Goal: Task Accomplishment & Management: Manage account settings

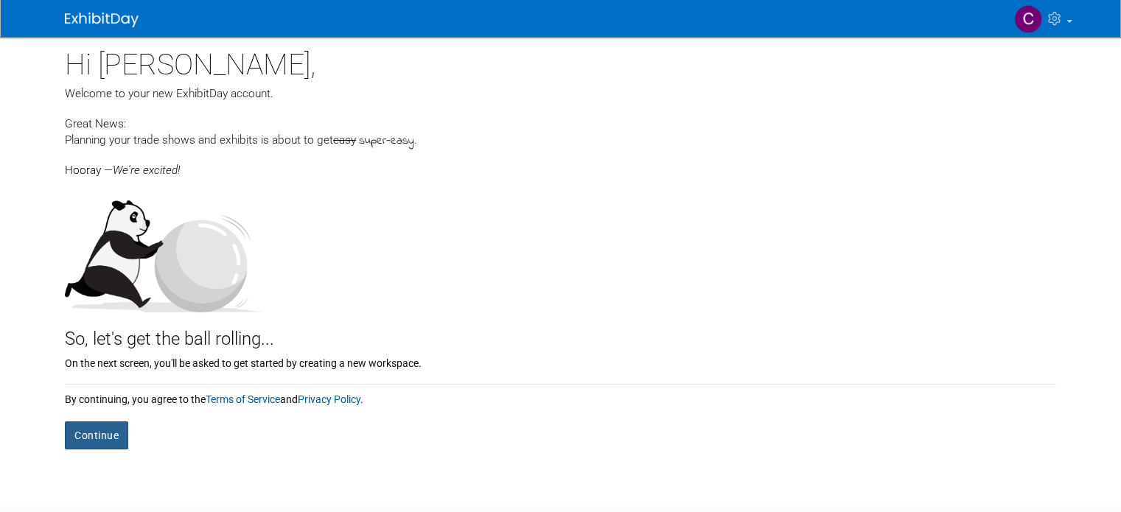
click at [88, 438] on button "Continue" at bounding box center [96, 435] width 63 height 28
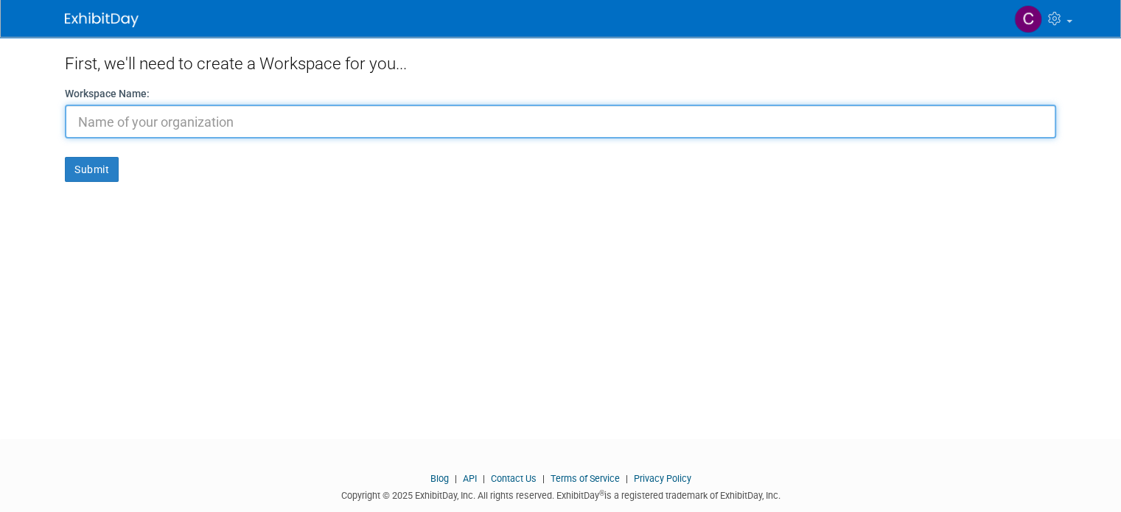
click at [293, 112] on input "text" at bounding box center [560, 122] width 991 height 34
type input "DD's Patch Stop LLC"
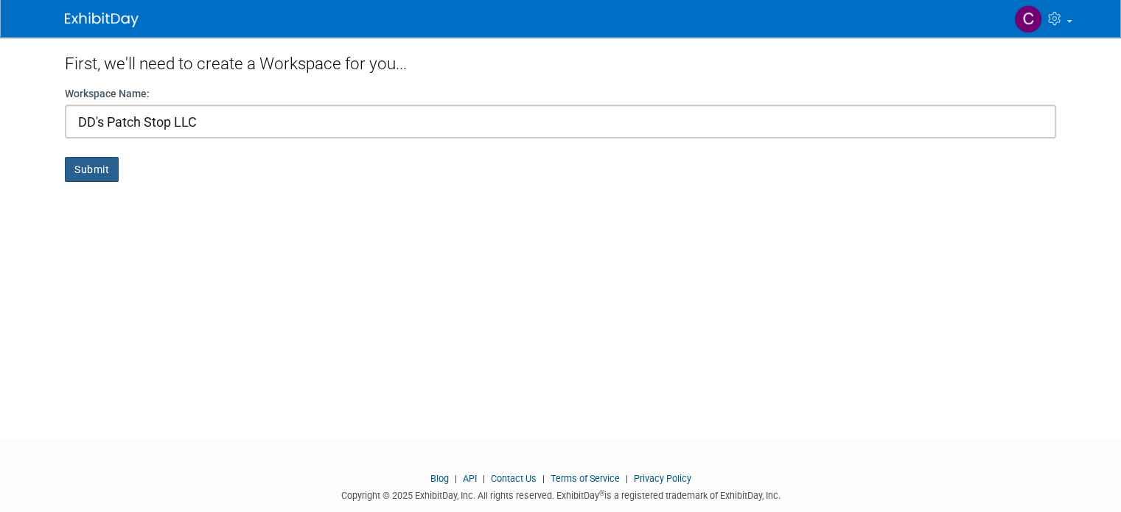
click at [74, 173] on button "Submit" at bounding box center [92, 169] width 54 height 25
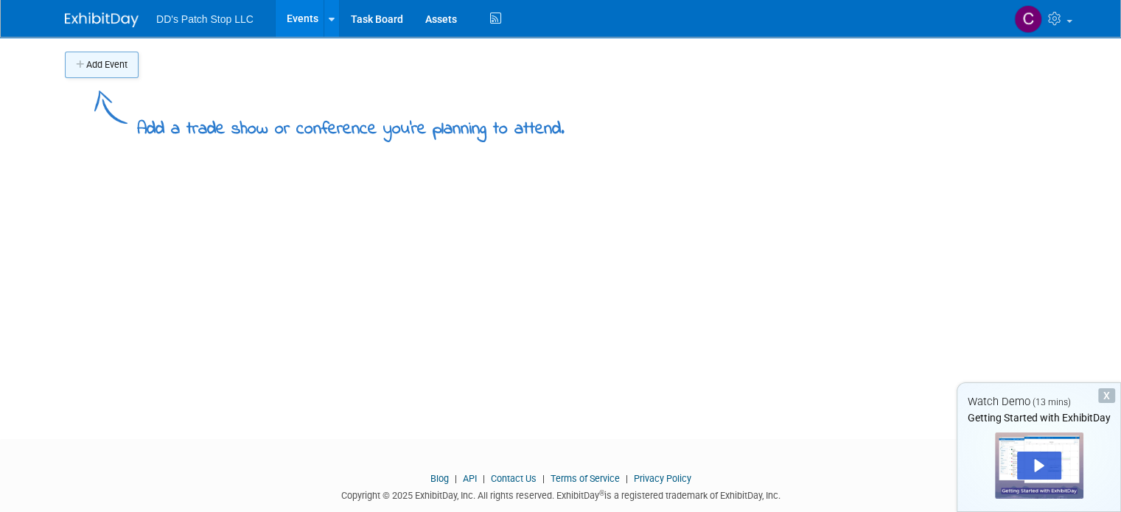
click at [80, 66] on button "Add Event" at bounding box center [102, 65] width 74 height 27
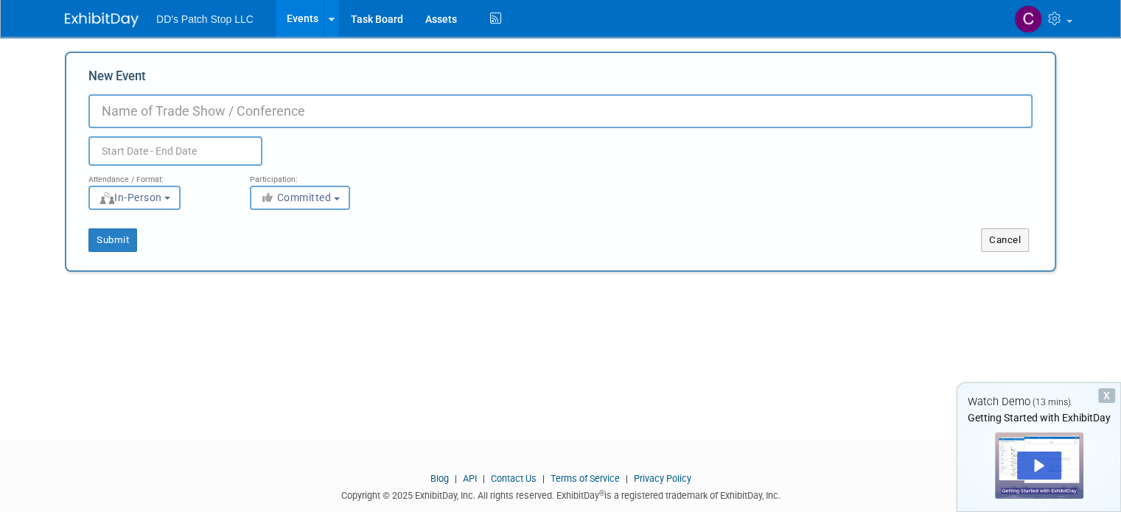
click at [119, 111] on input "New Event" at bounding box center [560, 111] width 944 height 34
type input "Yorktown Western Days Festival"
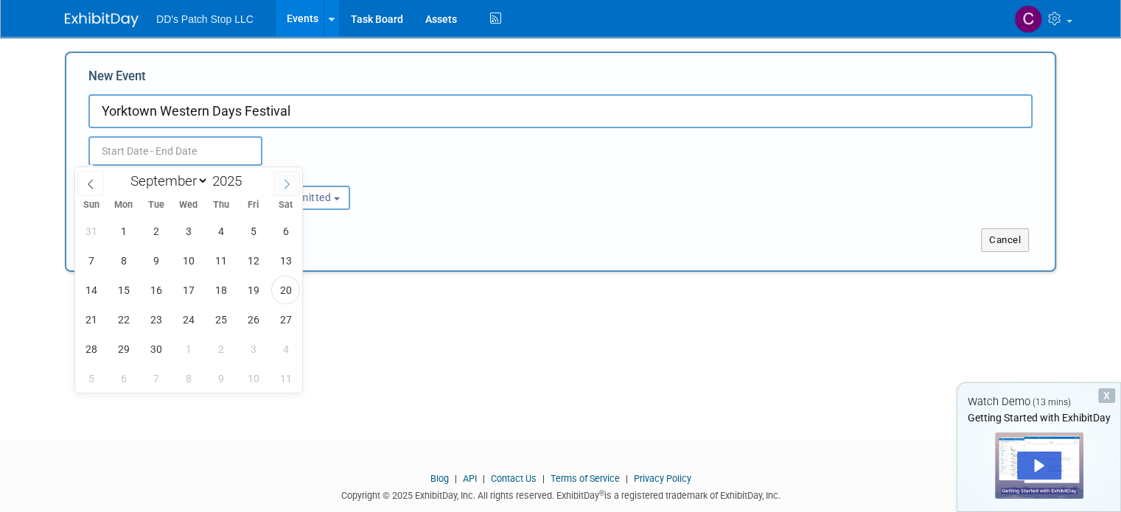
click at [291, 176] on span at bounding box center [286, 183] width 27 height 25
select select "9"
click at [242, 287] on span "17" at bounding box center [253, 290] width 29 height 29
click at [82, 318] on span "19" at bounding box center [91, 319] width 29 height 29
type input "[DATE] to [DATE]"
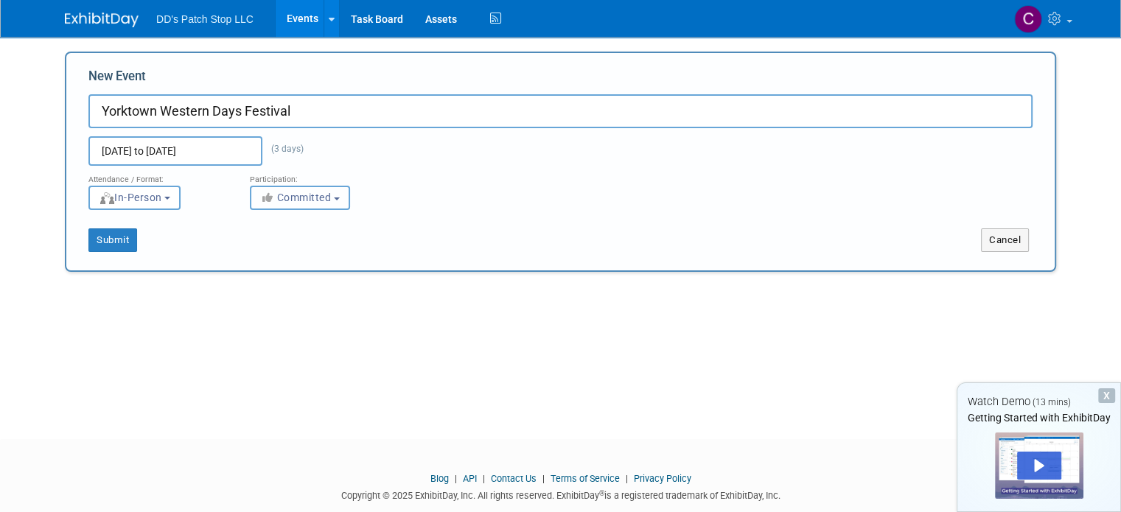
click at [326, 199] on button "Committed" at bounding box center [300, 198] width 100 height 24
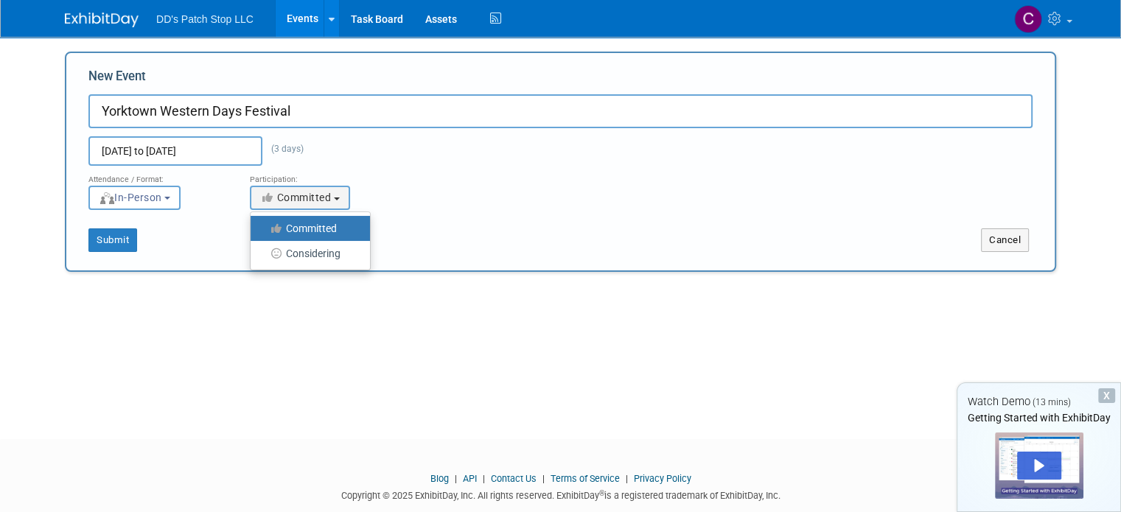
click at [332, 229] on label "Committed" at bounding box center [306, 228] width 97 height 19
click at [264, 229] on input "Committed" at bounding box center [259, 229] width 10 height 10
click at [119, 247] on button "Submit" at bounding box center [112, 240] width 49 height 24
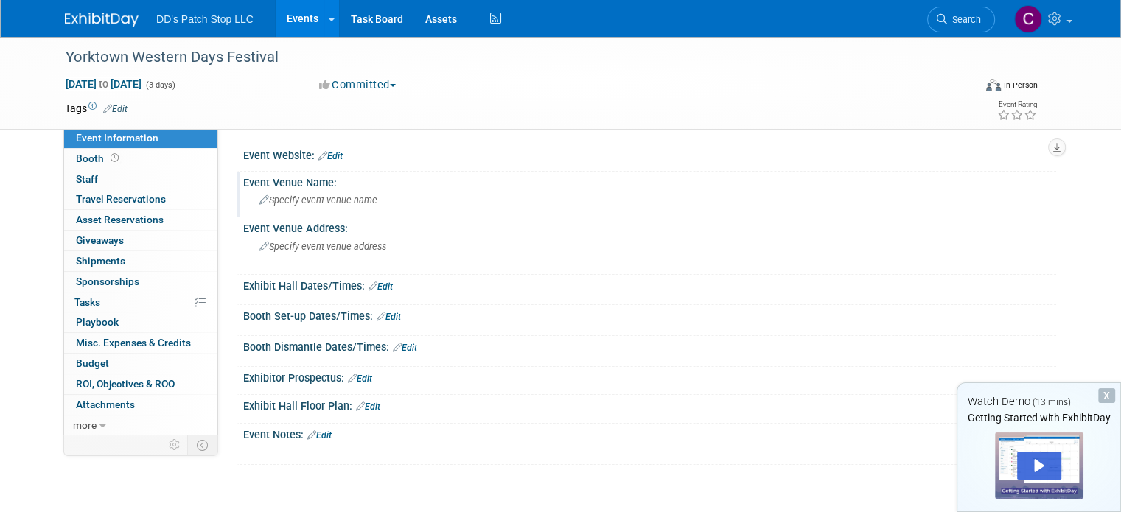
click at [372, 206] on div "Specify event venue name" at bounding box center [649, 200] width 791 height 23
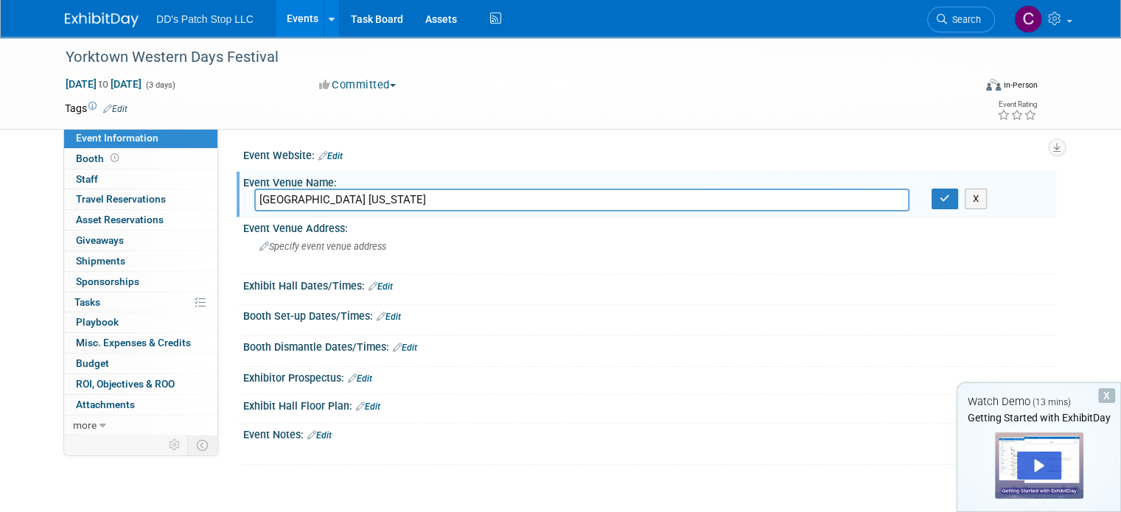
type input "[GEOGRAPHIC_DATA] [US_STATE]"
click at [947, 195] on button "button" at bounding box center [944, 199] width 27 height 21
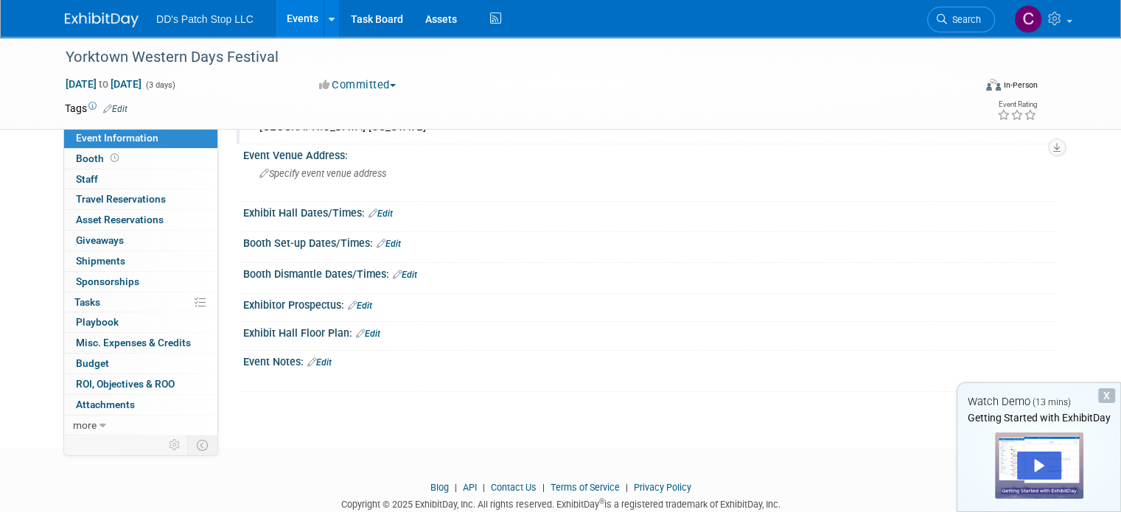
scroll to position [74, 0]
click at [380, 215] on link "Edit" at bounding box center [380, 213] width 24 height 10
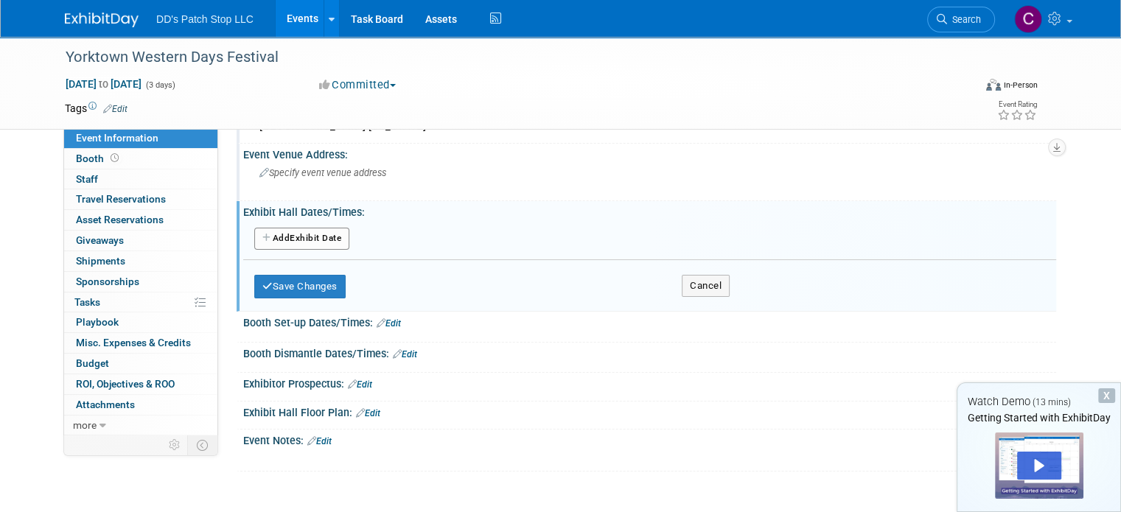
click at [413, 189] on div "Specify event venue address" at bounding box center [412, 178] width 317 height 34
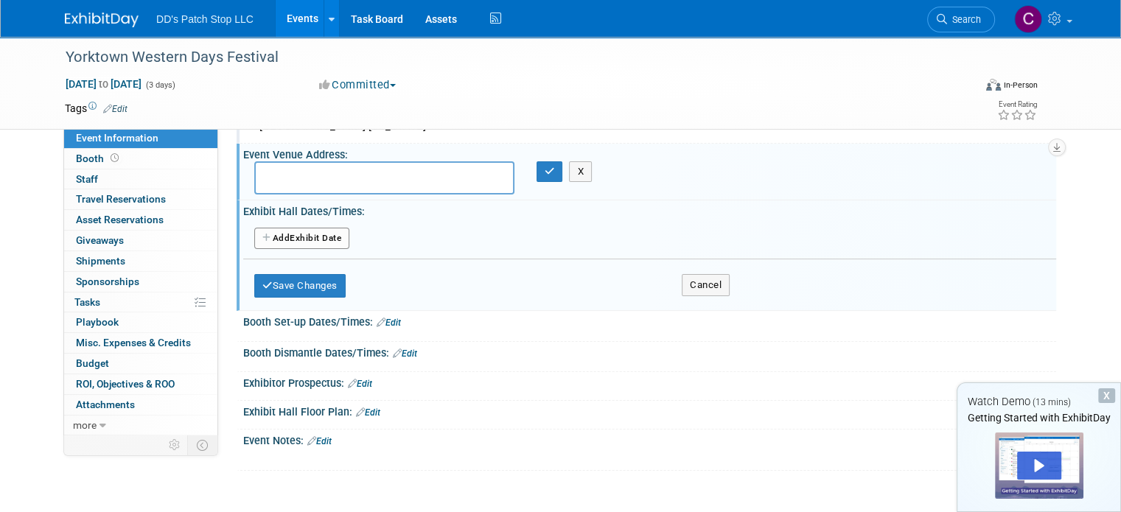
click at [589, 242] on div "Add Another Exhibit Date" at bounding box center [649, 239] width 813 height 28
click at [681, 278] on button "Cancel" at bounding box center [705, 285] width 48 height 22
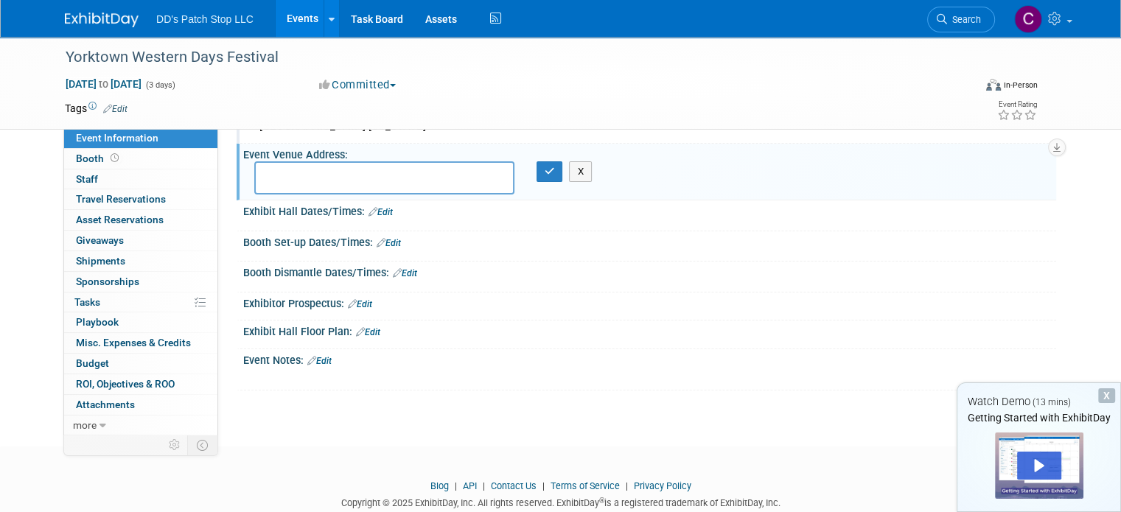
scroll to position [109, 0]
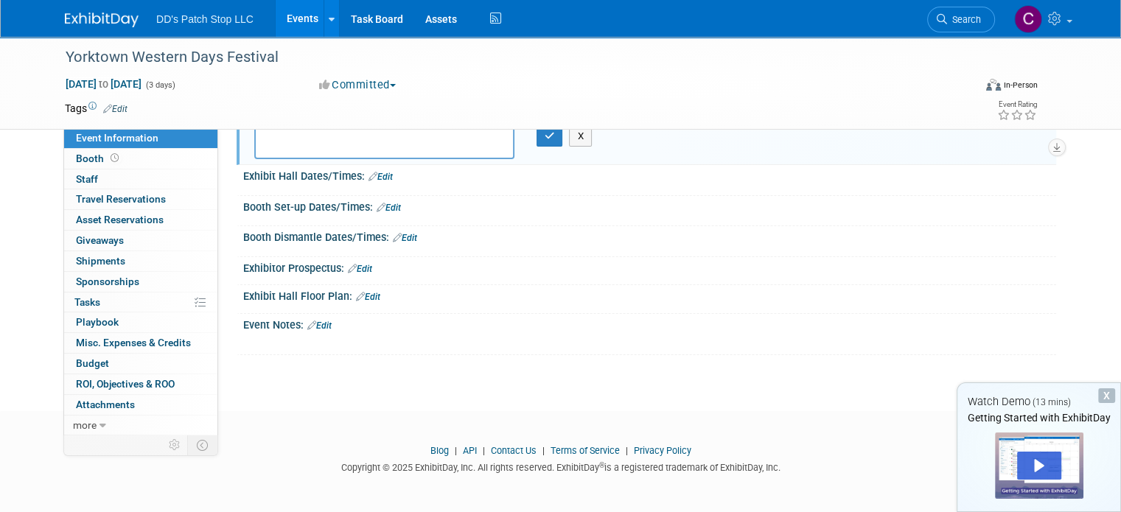
click at [385, 203] on link "Edit" at bounding box center [388, 208] width 24 height 10
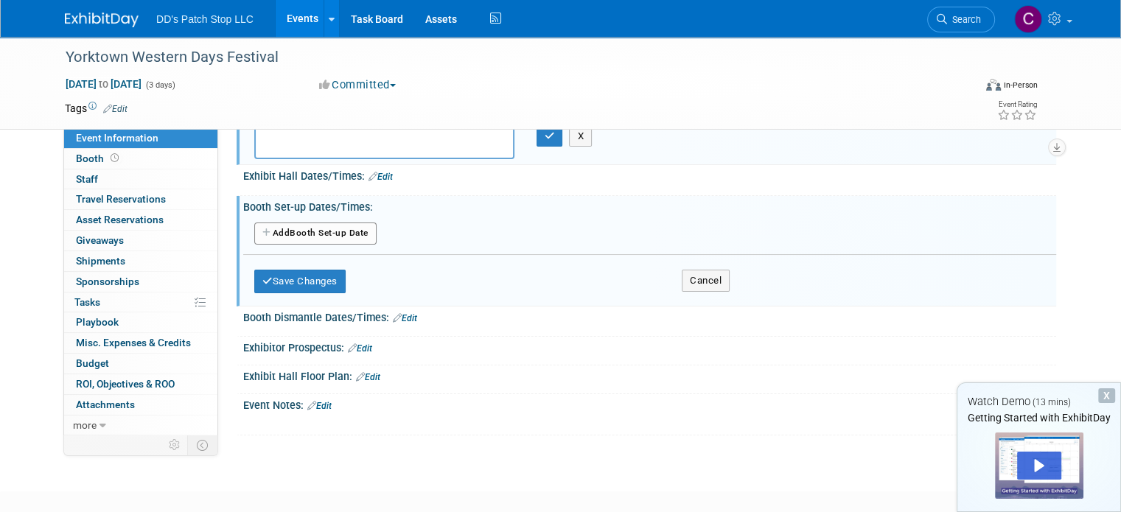
click at [308, 225] on button "Add Another Booth Set-up Date" at bounding box center [315, 233] width 122 height 22
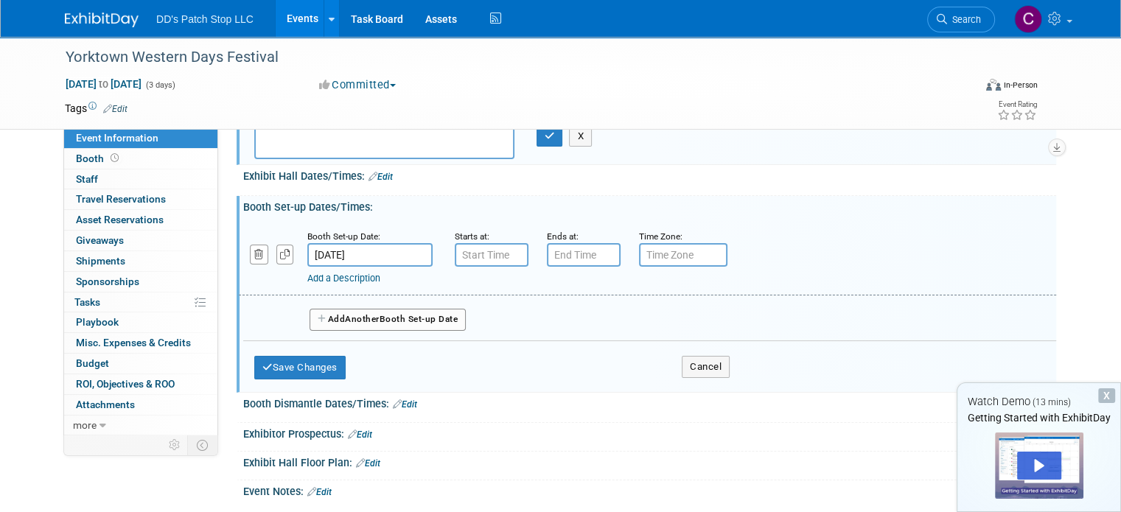
click at [378, 256] on input "[DATE]" at bounding box center [369, 255] width 125 height 24
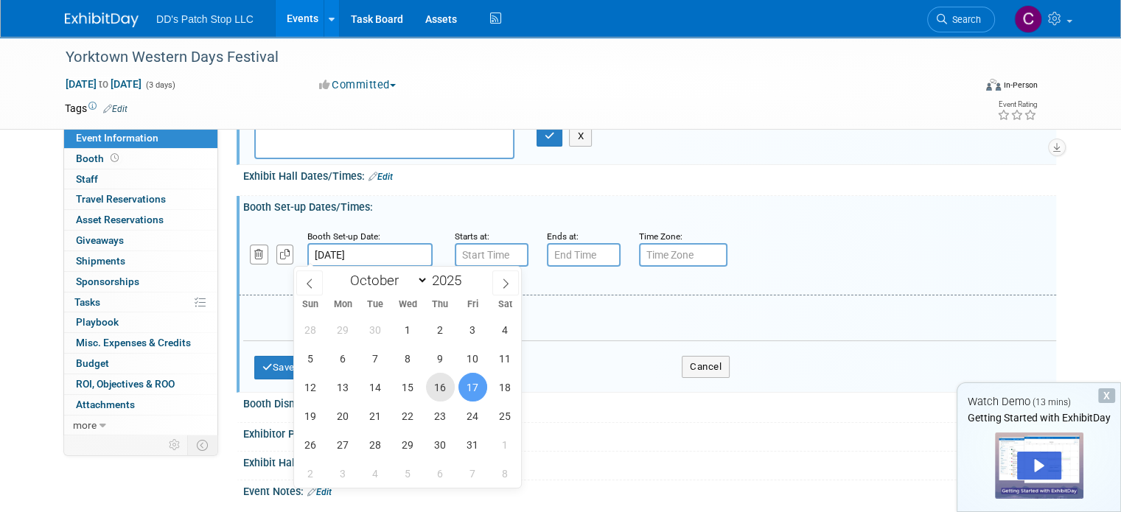
click at [443, 385] on span "16" at bounding box center [440, 387] width 29 height 29
type input "[DATE]"
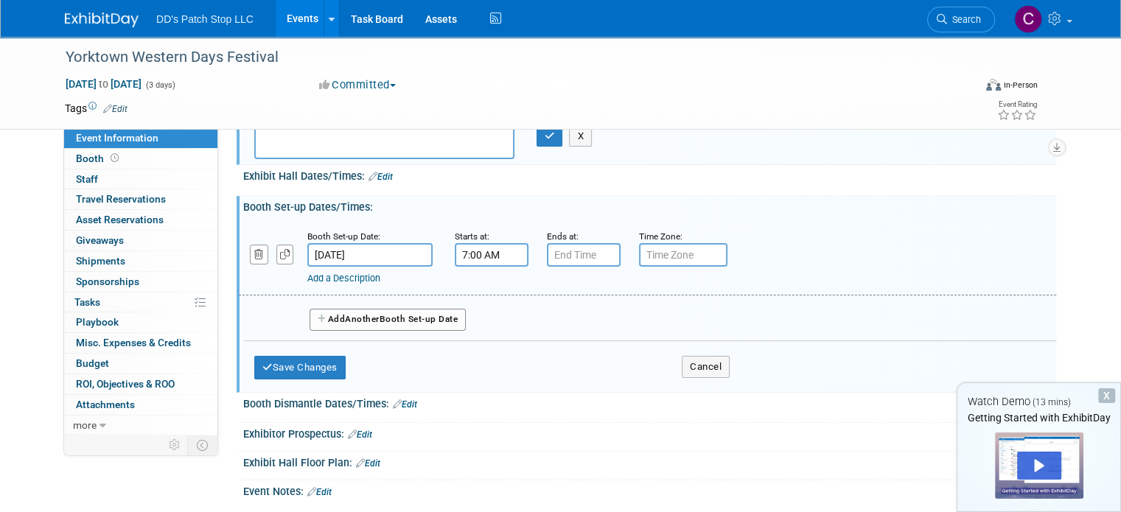
click at [477, 259] on input "7:00 AM" at bounding box center [492, 255] width 74 height 24
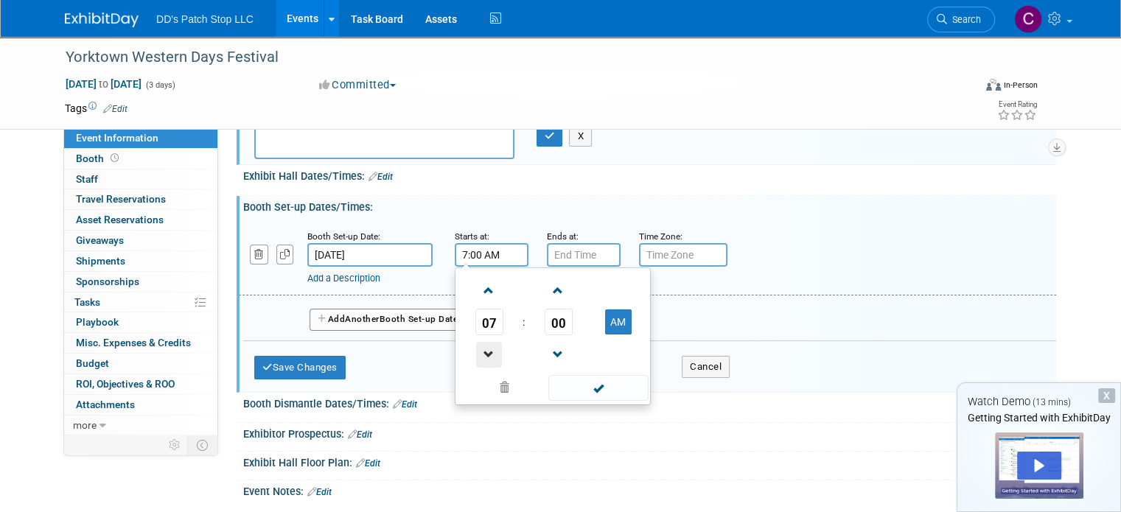
click at [483, 350] on span at bounding box center [489, 355] width 26 height 26
type input "6:00 AM"
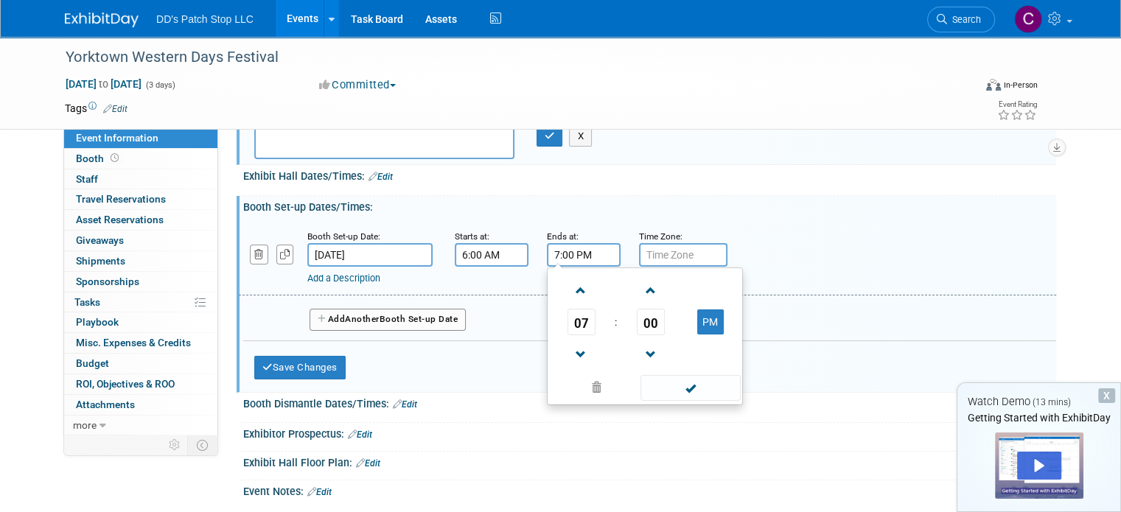
click at [572, 259] on input "7:00 PM" at bounding box center [584, 255] width 74 height 24
click at [571, 295] on span at bounding box center [581, 291] width 26 height 26
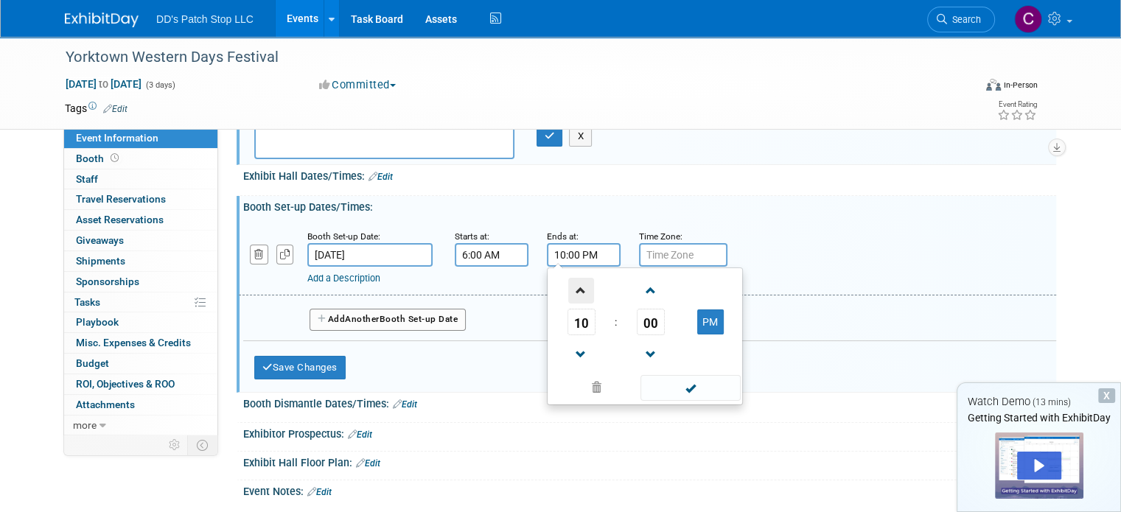
type input "11:00 PM"
click at [743, 244] on div "Add a Description Description:" at bounding box center [647, 256] width 839 height 57
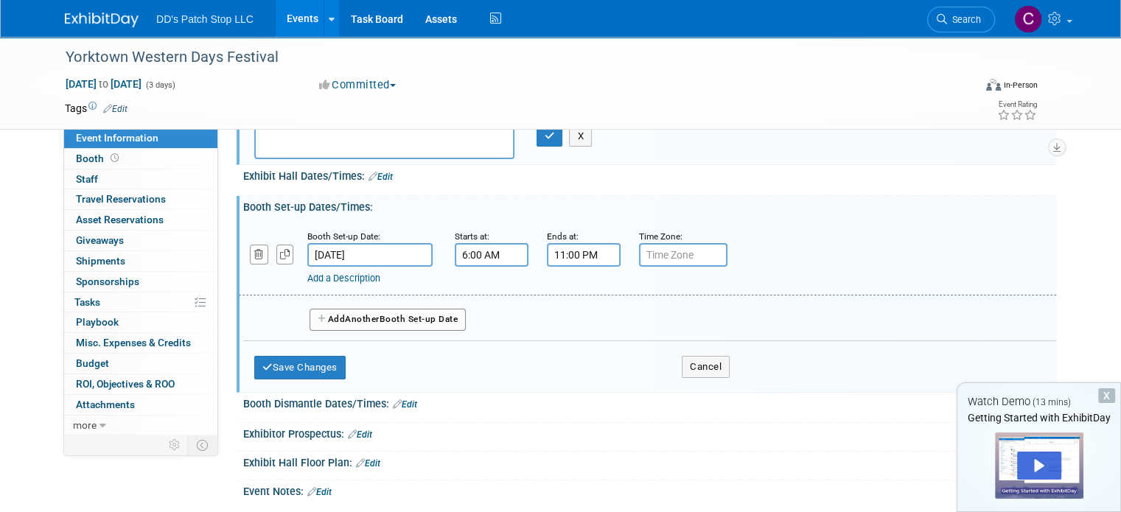
click at [690, 262] on input "text" at bounding box center [683, 255] width 88 height 24
click at [690, 253] on input "text" at bounding box center [683, 255] width 88 height 24
click at [301, 357] on button "Save Changes" at bounding box center [299, 368] width 91 height 24
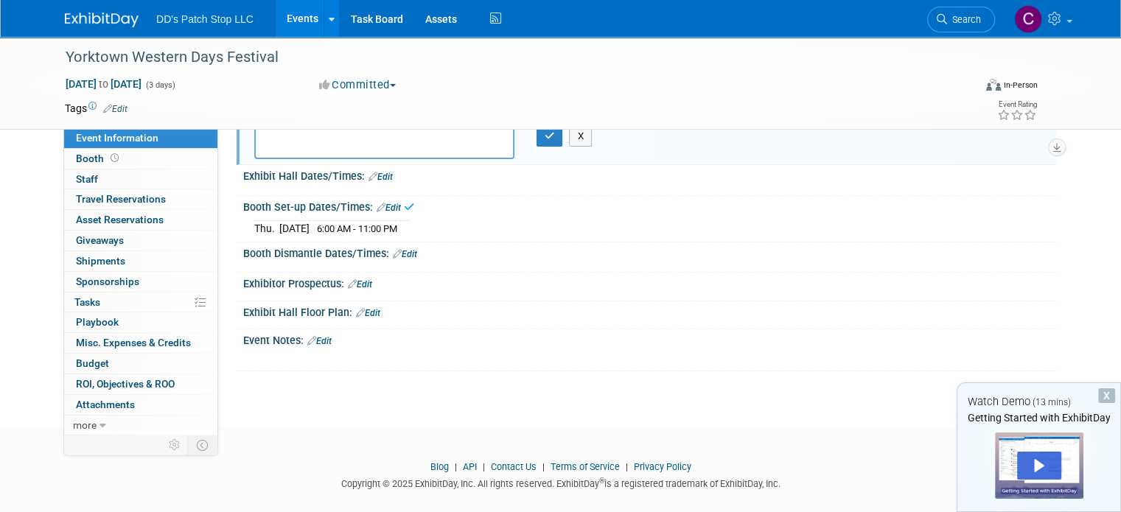
click at [332, 250] on div "Booth Dismantle Dates/Times: Edit" at bounding box center [649, 251] width 813 height 19
click at [402, 253] on link "Edit" at bounding box center [405, 254] width 24 height 10
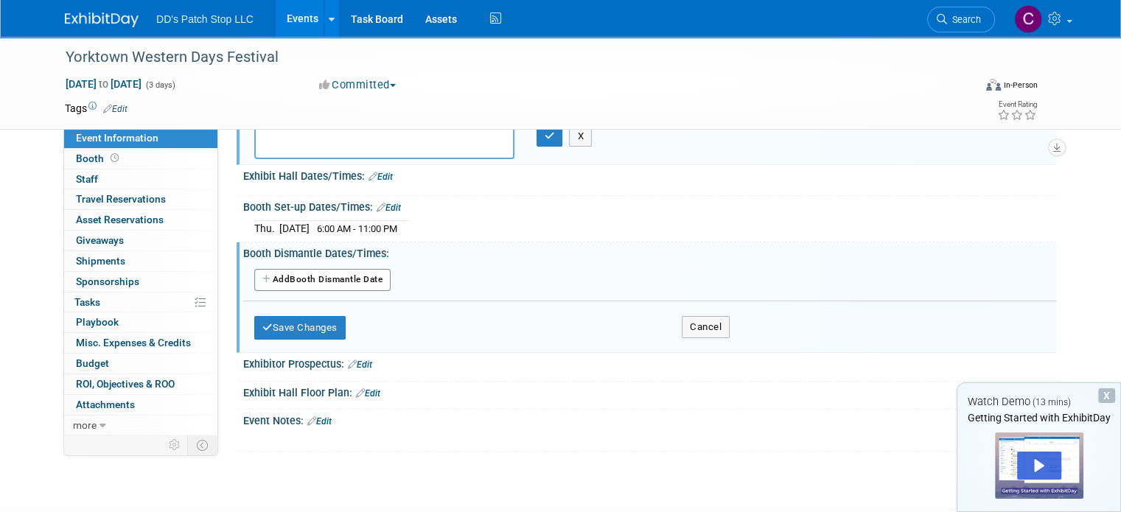
click at [357, 267] on div "Add Another Booth Dismantle Date" at bounding box center [649, 281] width 813 height 28
click at [355, 280] on button "Add Another Booth Dismantle Date" at bounding box center [322, 280] width 136 height 22
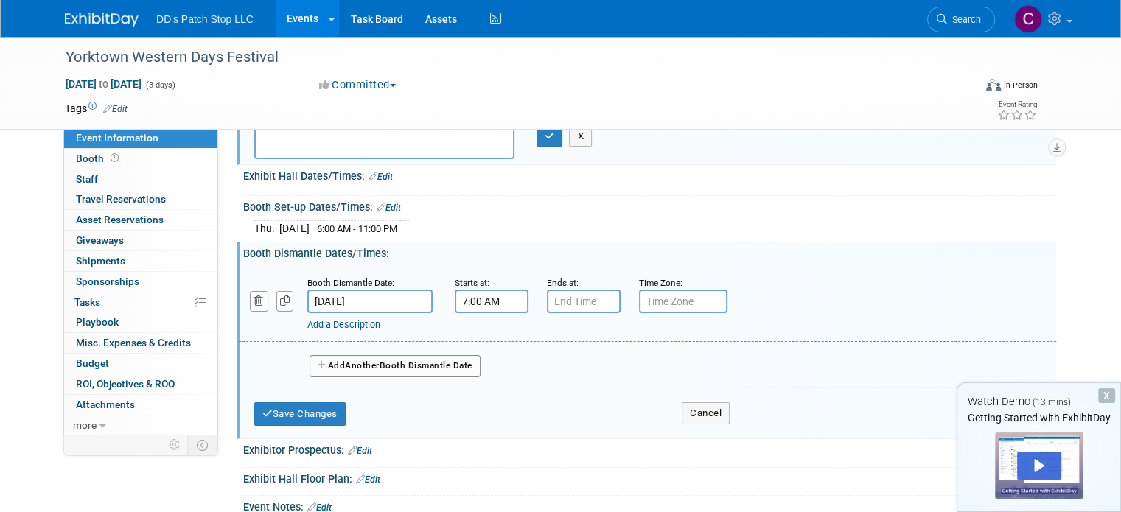
click at [460, 300] on input "7:00 AM" at bounding box center [492, 302] width 74 height 24
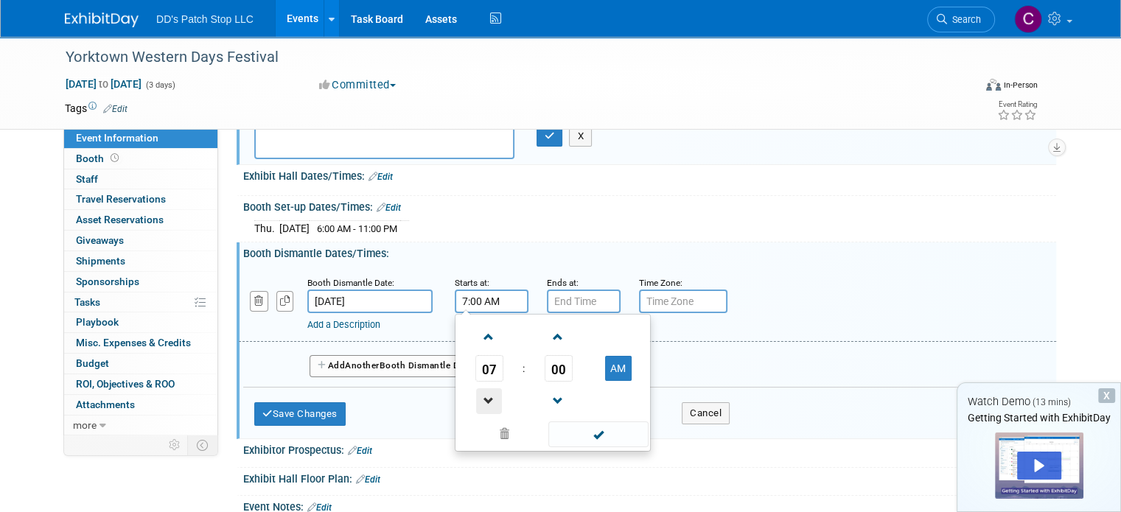
click at [486, 396] on span at bounding box center [489, 401] width 26 height 26
type input "6:00 AM"
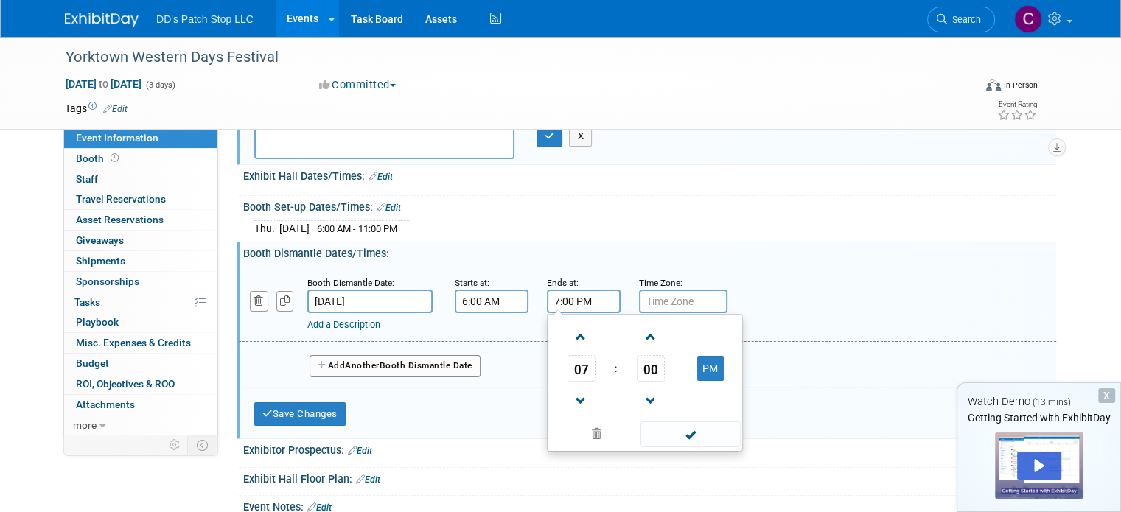
click at [564, 306] on input "7:00 PM" at bounding box center [584, 302] width 74 height 24
click at [571, 337] on span at bounding box center [581, 337] width 26 height 26
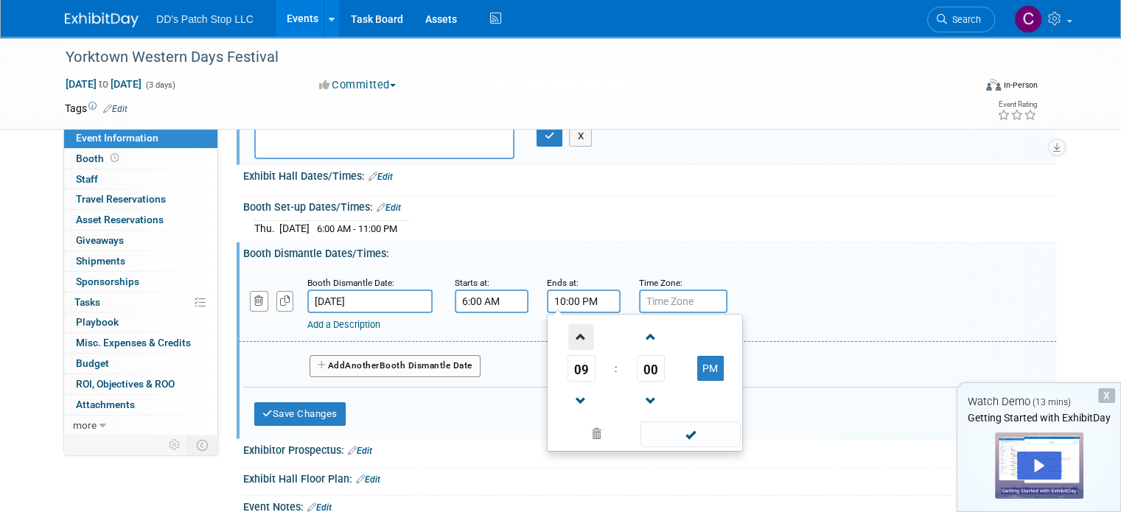
type input "11:00 PM"
click at [313, 402] on button "Save Changes" at bounding box center [299, 414] width 91 height 24
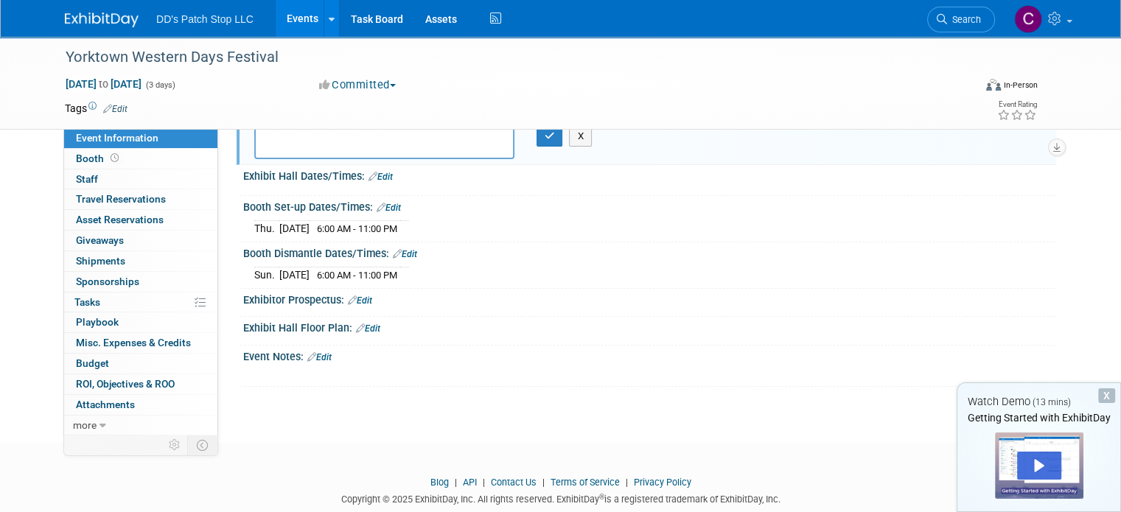
click at [398, 253] on link "Edit" at bounding box center [405, 254] width 24 height 10
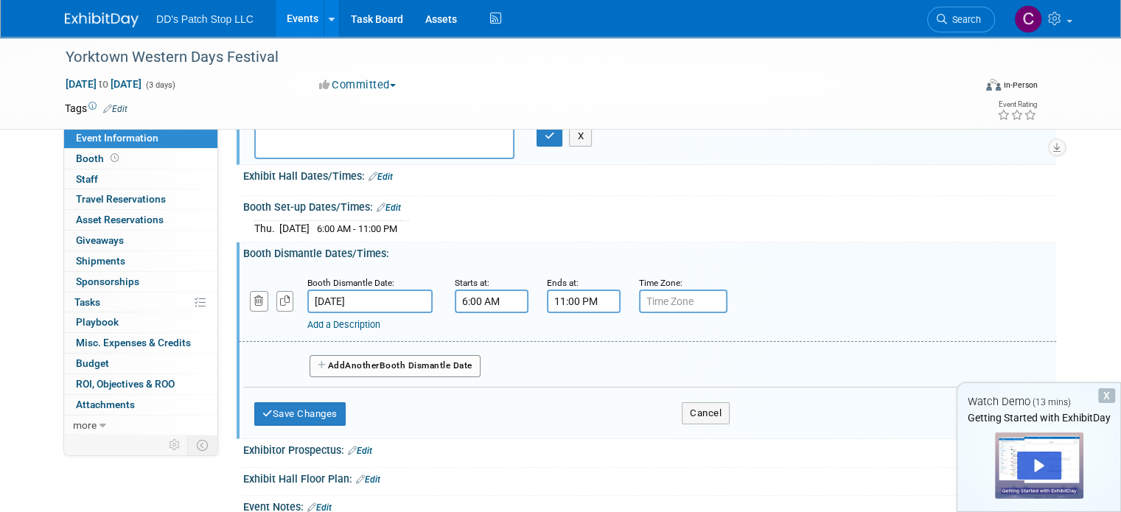
click at [492, 300] on input "6:00 AM" at bounding box center [492, 302] width 74 height 24
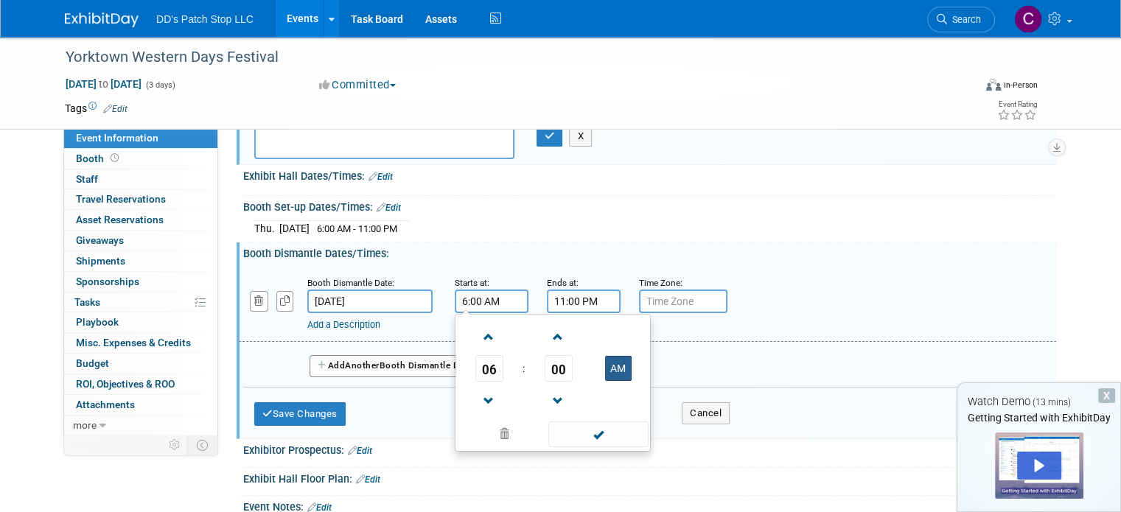
click at [605, 367] on button "AM" at bounding box center [618, 368] width 27 height 25
type input "6:00 PM"
click at [601, 435] on span at bounding box center [597, 434] width 99 height 26
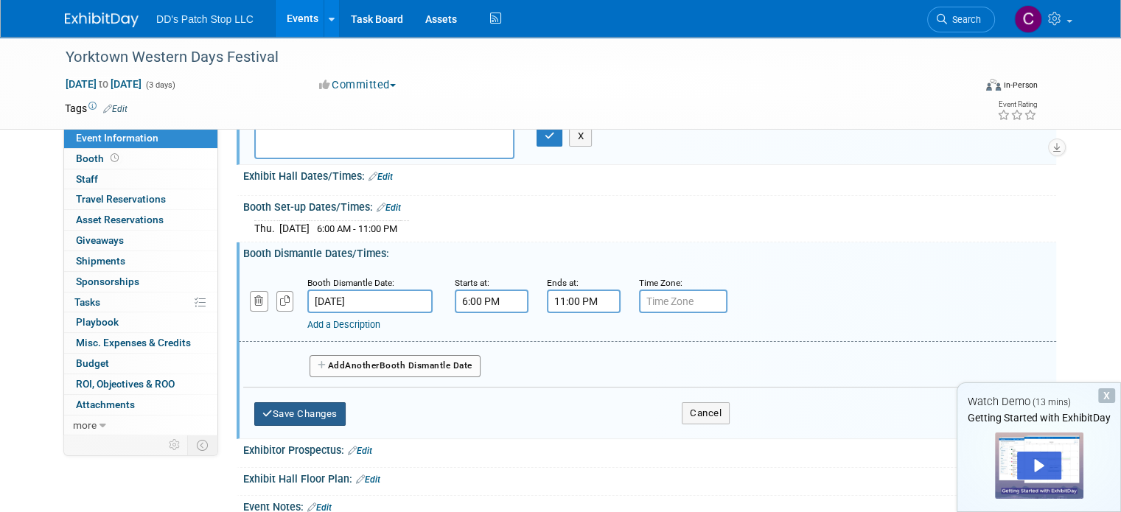
click at [307, 412] on button "Save Changes" at bounding box center [299, 414] width 91 height 24
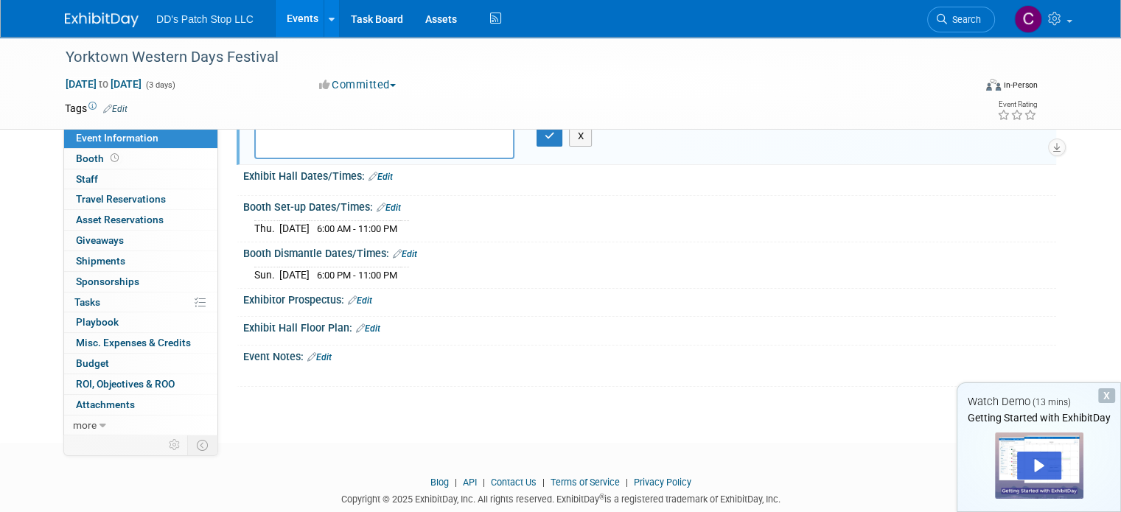
click at [362, 300] on link "Edit" at bounding box center [360, 300] width 24 height 10
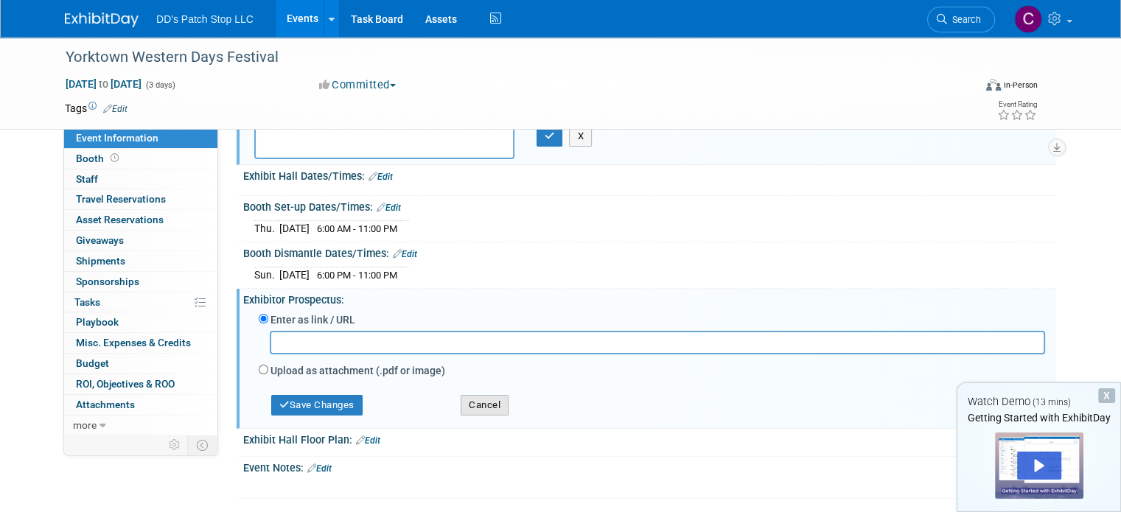
click at [471, 399] on button "Cancel" at bounding box center [484, 405] width 48 height 21
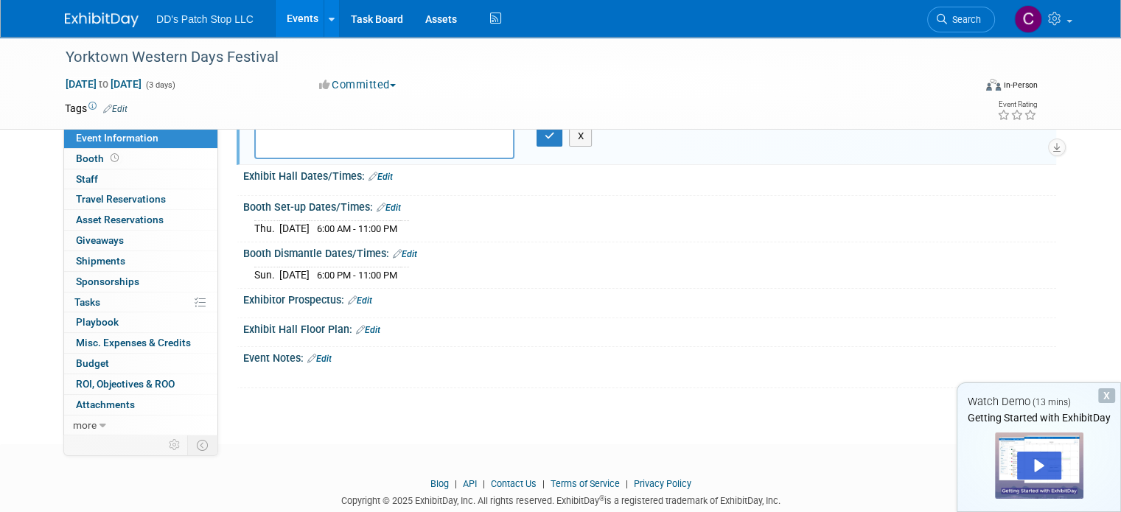
click at [279, 403] on html "DD's Patch Stop LLC Events Add Event Bulk Upload Events Shareable Event Boards …" at bounding box center [560, 147] width 1121 height 512
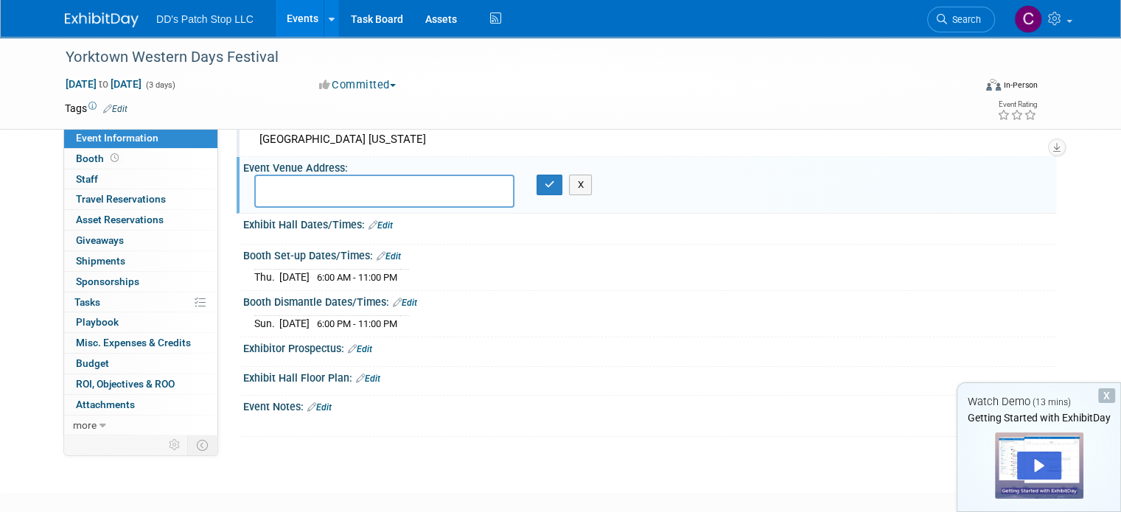
scroll to position [0, 0]
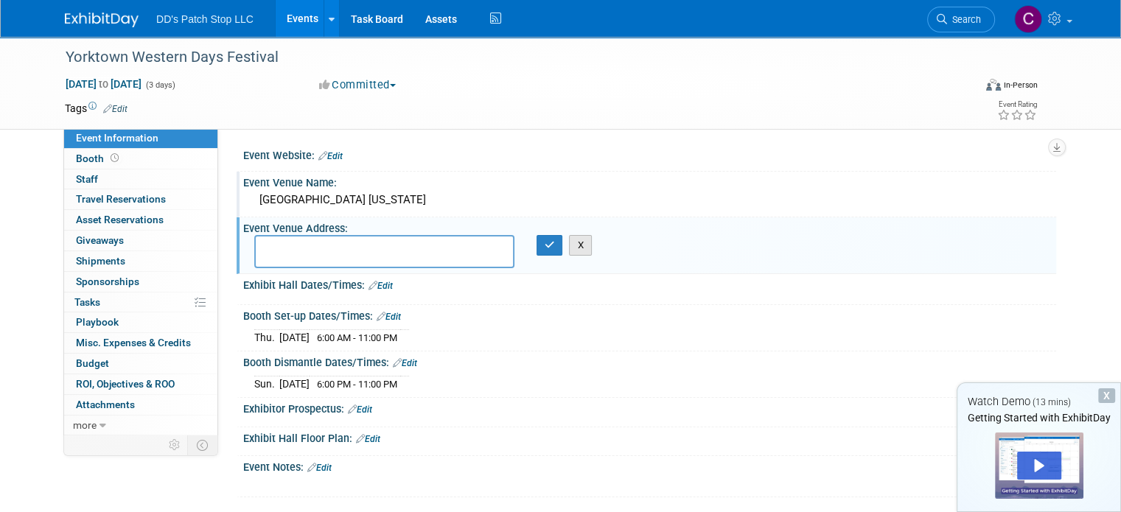
click at [578, 248] on button "X" at bounding box center [580, 245] width 23 height 21
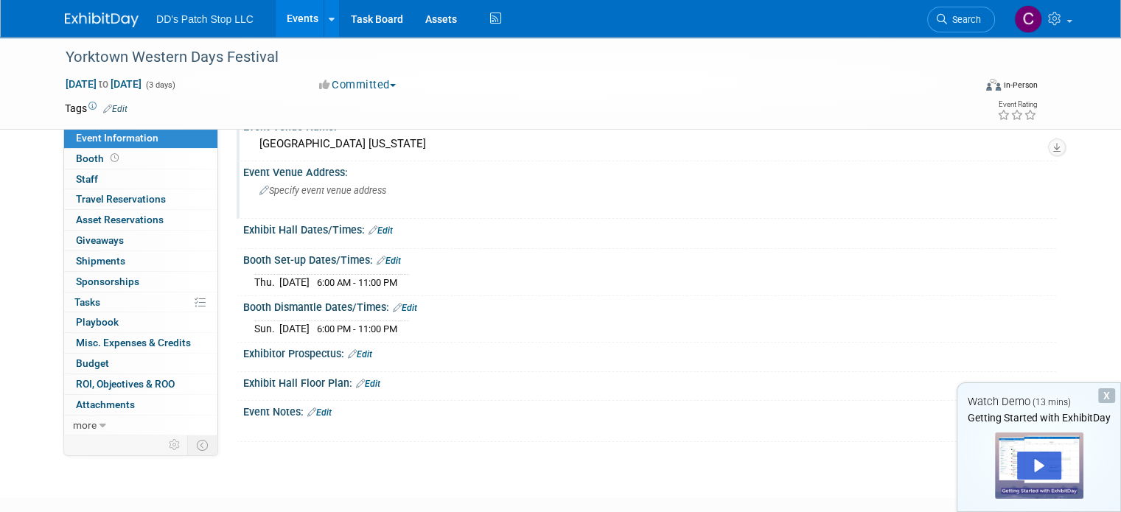
scroll to position [141, 0]
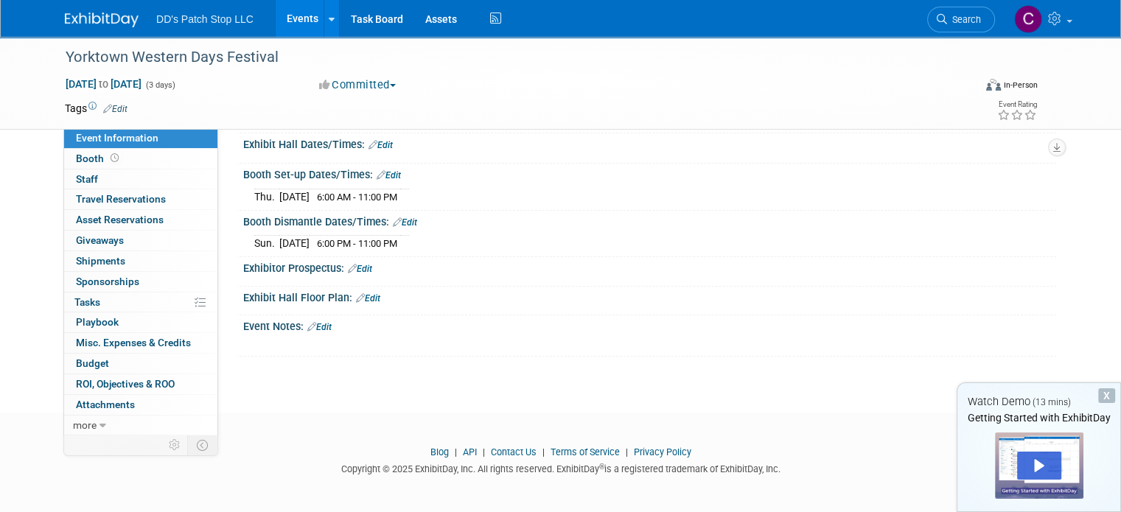
click at [1107, 392] on div "X" at bounding box center [1106, 395] width 17 height 15
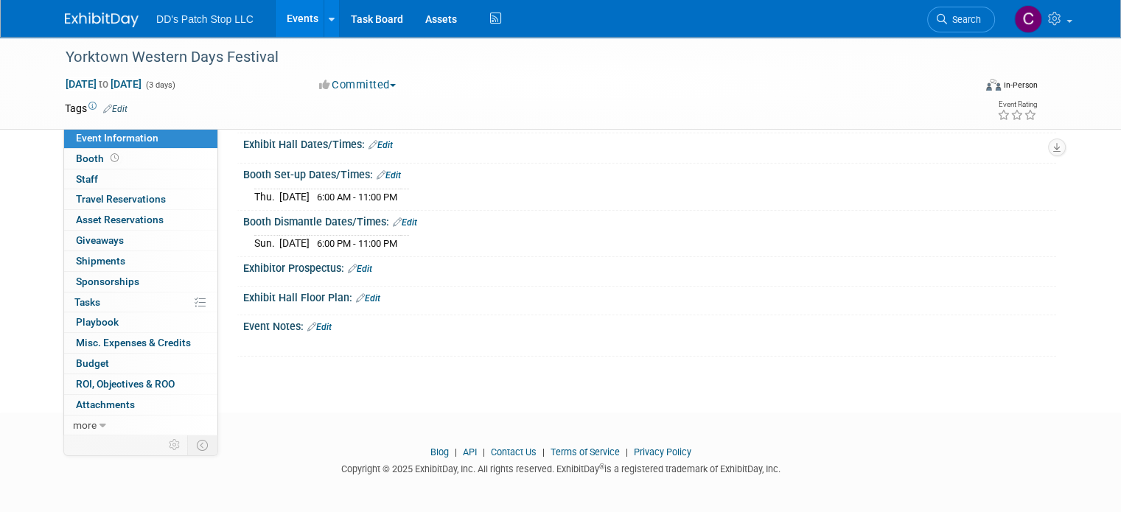
scroll to position [0, 0]
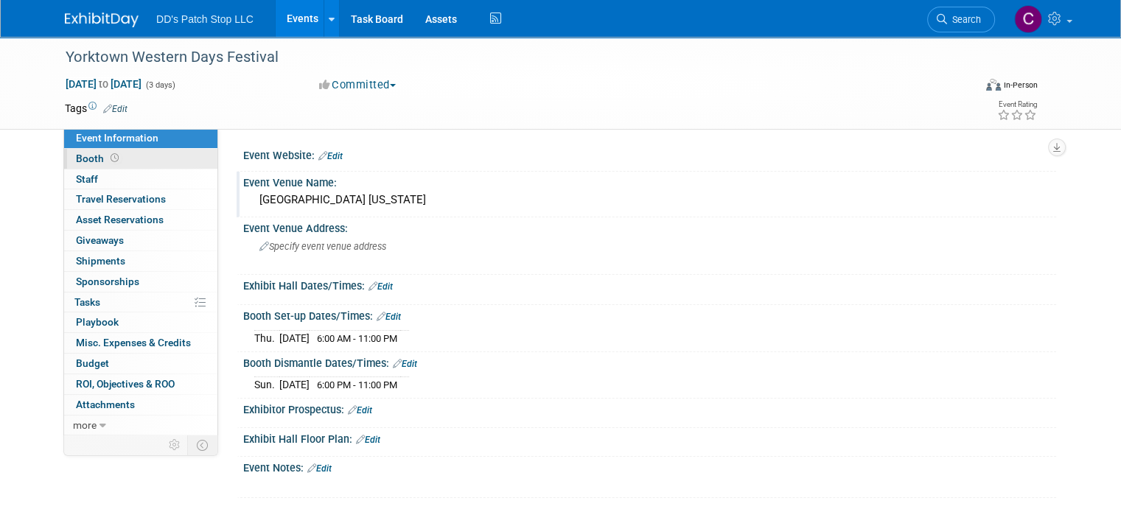
click at [121, 155] on link "Booth" at bounding box center [140, 159] width 153 height 20
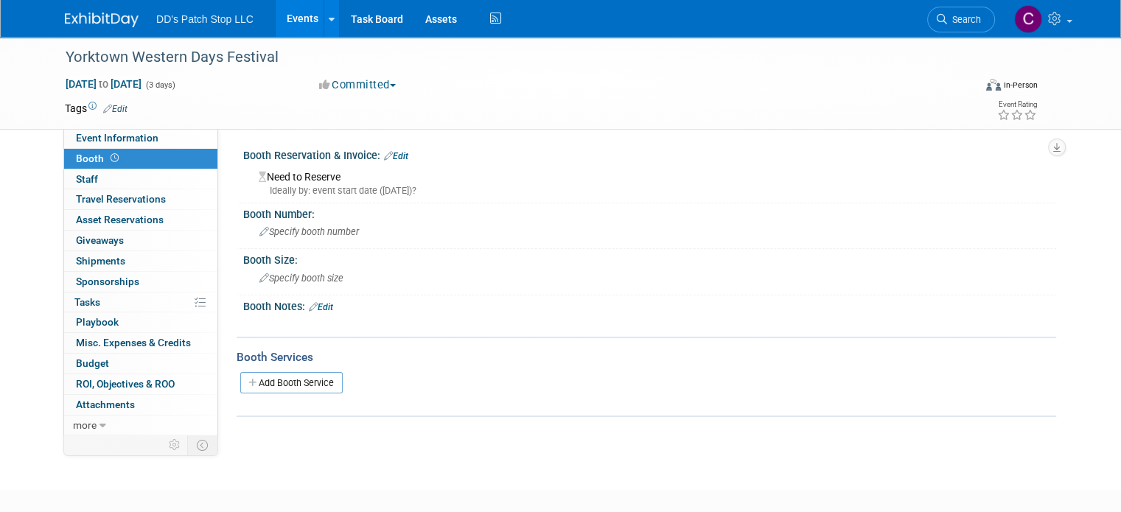
click at [389, 147] on div "Booth Reservation & Invoice: Edit" at bounding box center [649, 153] width 813 height 19
click at [390, 151] on link "Edit" at bounding box center [396, 156] width 24 height 10
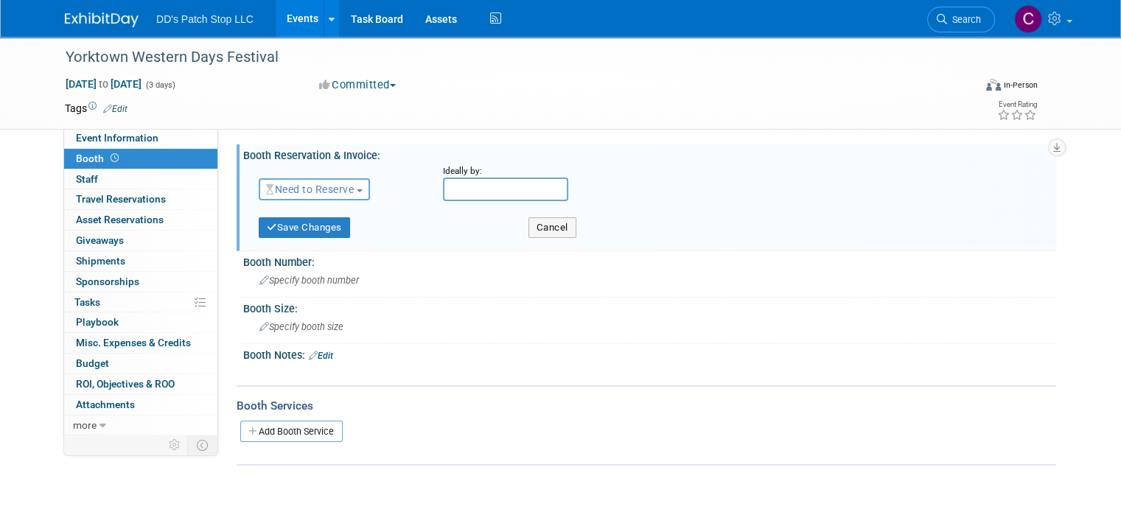
click at [335, 188] on span "Need to Reserve" at bounding box center [310, 189] width 88 height 12
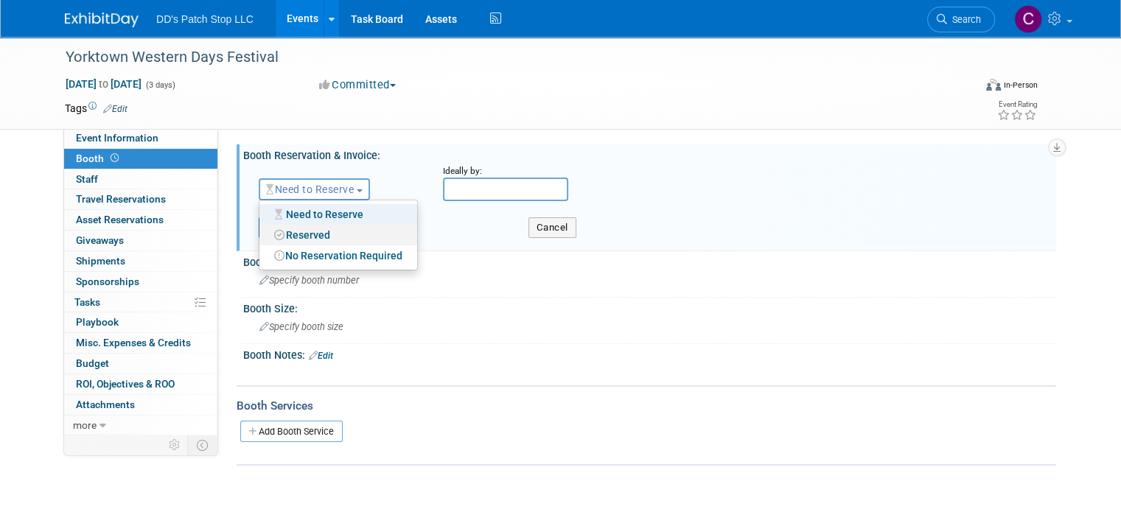
click at [342, 227] on link "Reserved" at bounding box center [338, 235] width 158 height 21
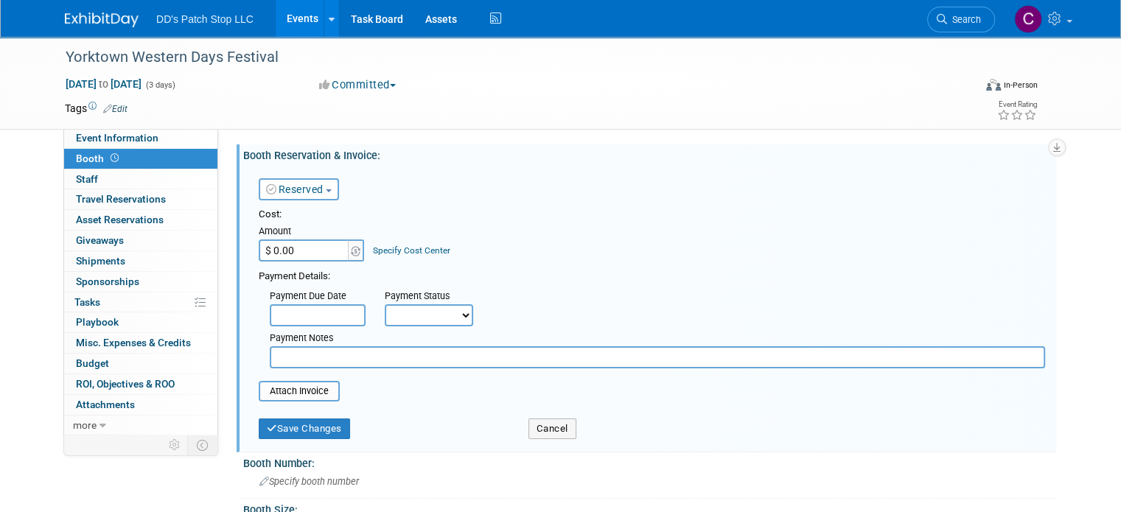
click at [327, 256] on input "$ 0.00" at bounding box center [305, 250] width 92 height 22
type input "$ 100.00"
click at [327, 318] on input "text" at bounding box center [318, 315] width 96 height 22
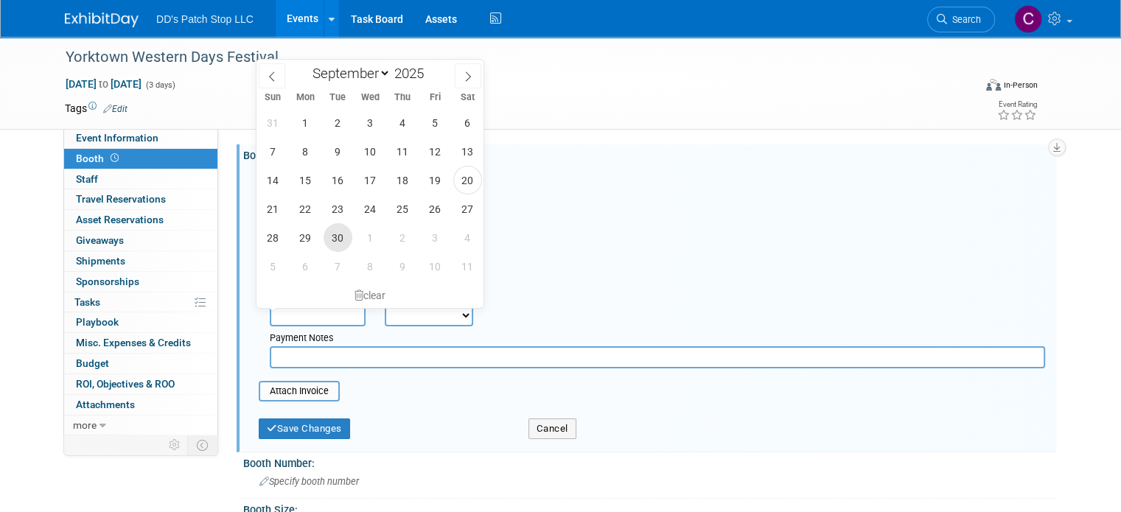
click at [330, 247] on span "30" at bounding box center [337, 237] width 29 height 29
type input "[DATE]"
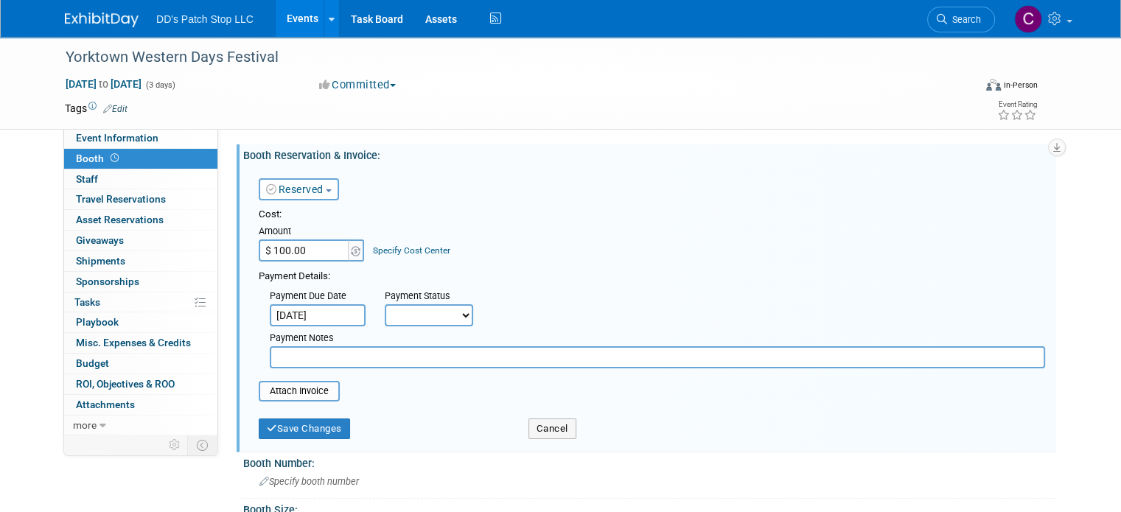
click at [385, 309] on select "Not Paid Yet Partially Paid Paid in Full" at bounding box center [429, 315] width 88 height 22
select select "3"
click at [385, 304] on select "Not Paid Yet Partially Paid Paid in Full" at bounding box center [429, 315] width 88 height 22
click at [318, 427] on button "Save Changes" at bounding box center [304, 428] width 91 height 21
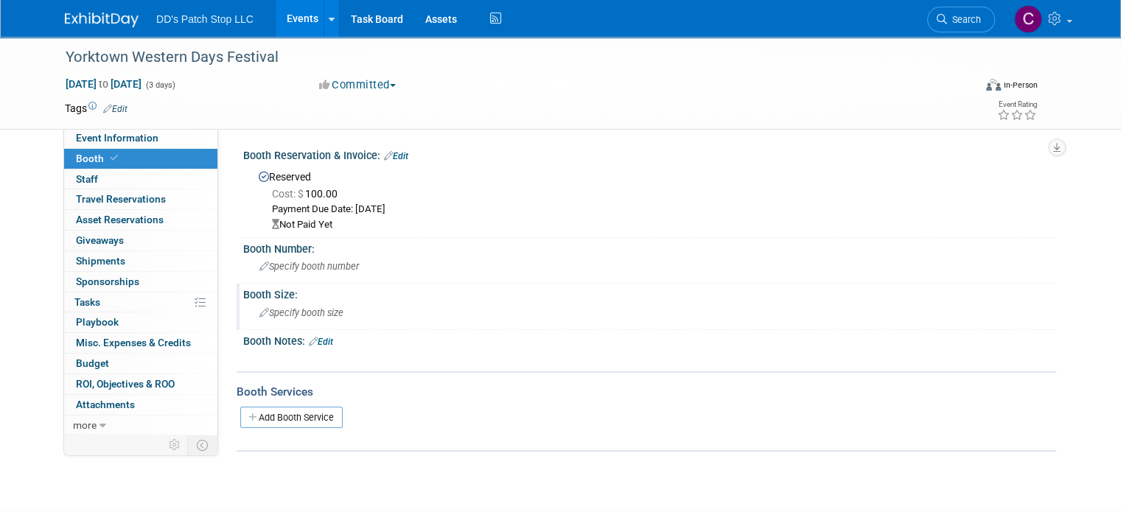
click at [320, 313] on span "Specify booth size" at bounding box center [301, 312] width 84 height 11
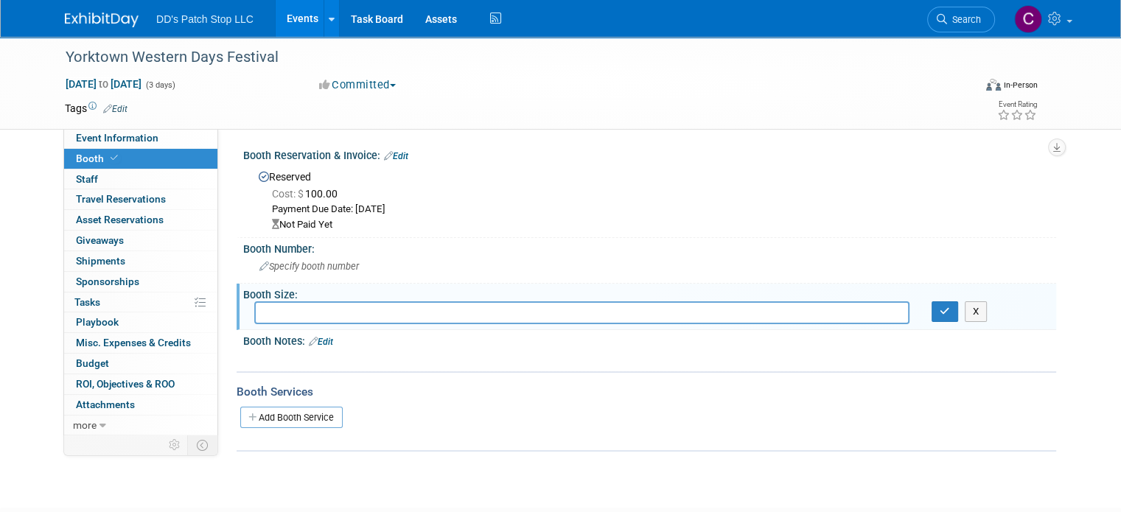
click at [318, 340] on link "Edit" at bounding box center [321, 342] width 24 height 10
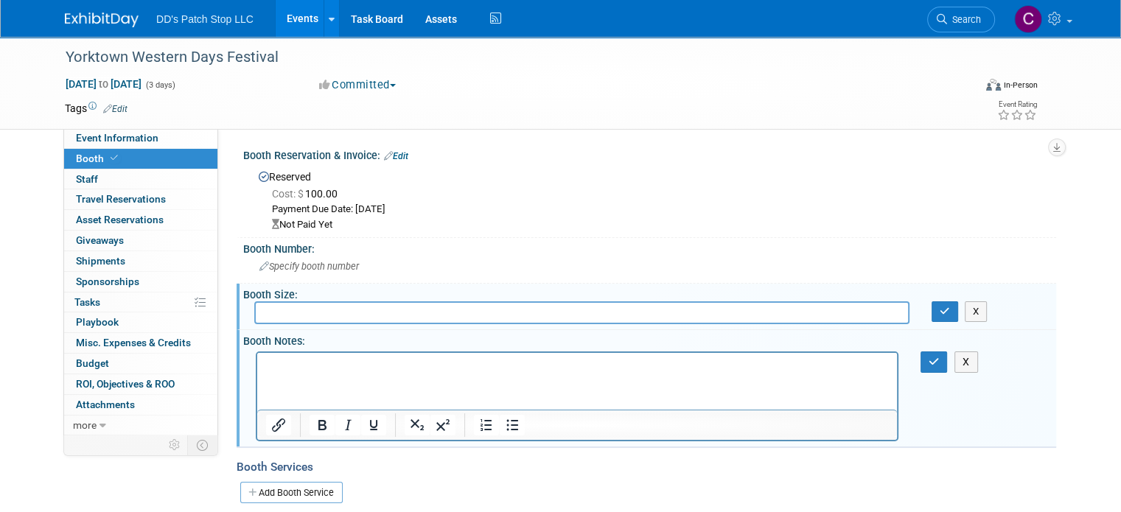
click at [336, 368] on p "Rich Text Area. Press ALT-0 for help." at bounding box center [577, 365] width 623 height 15
click at [939, 358] on icon "button" at bounding box center [933, 362] width 11 height 10
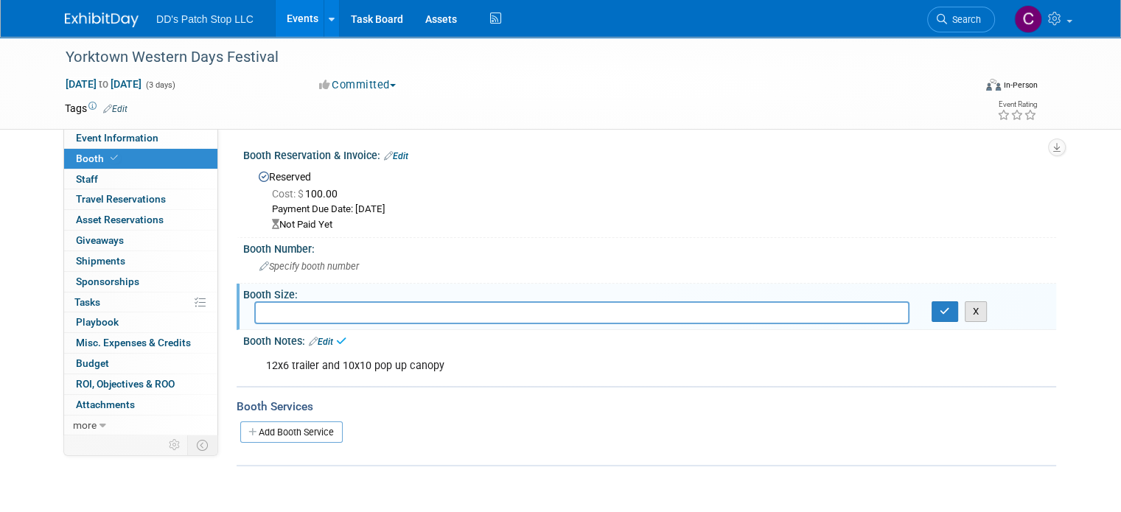
click at [987, 309] on button "X" at bounding box center [975, 311] width 23 height 21
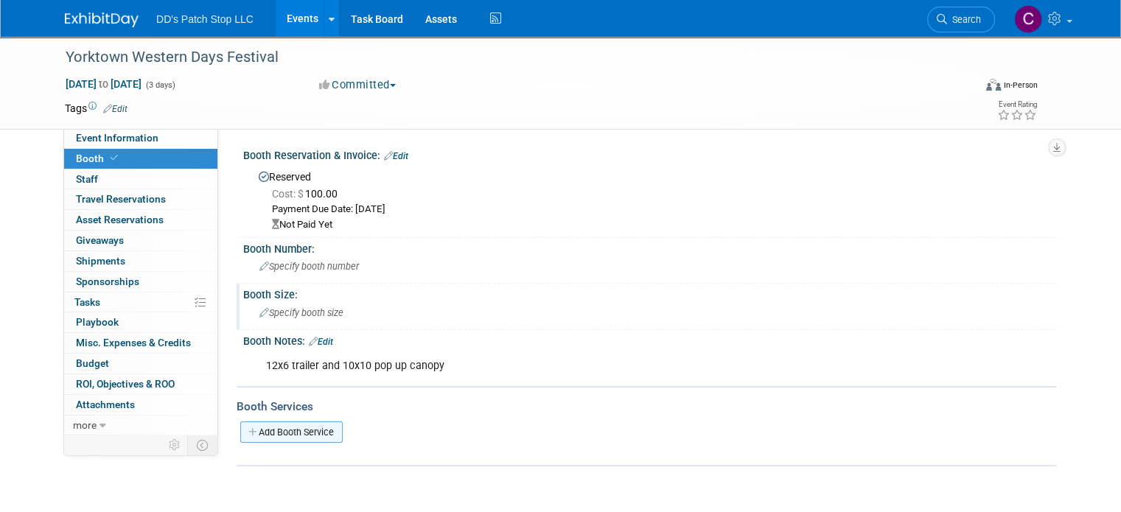
click at [322, 430] on link "Add Booth Service" at bounding box center [291, 431] width 102 height 21
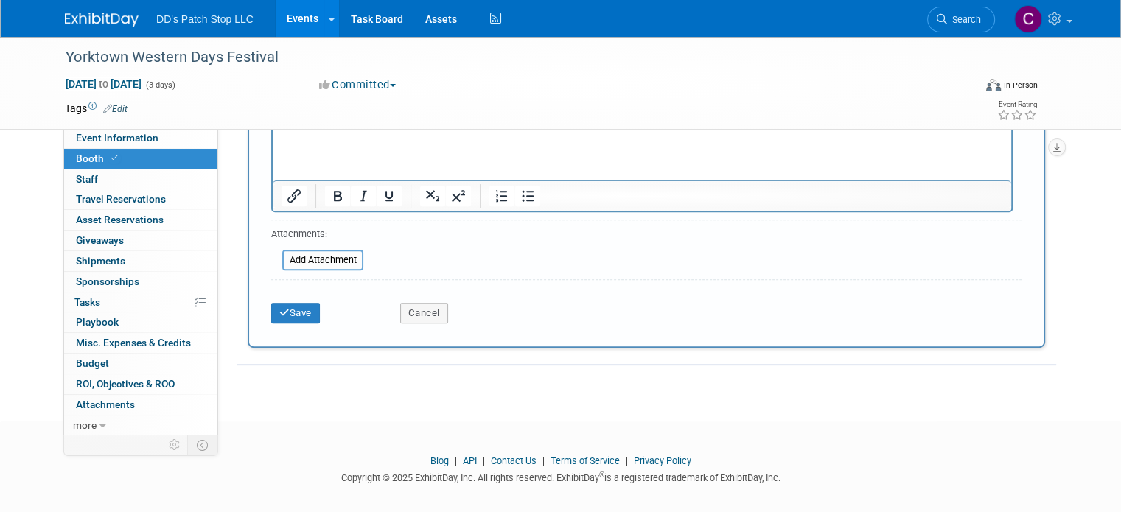
scroll to position [516, 0]
click at [416, 302] on button "Cancel" at bounding box center [424, 312] width 48 height 21
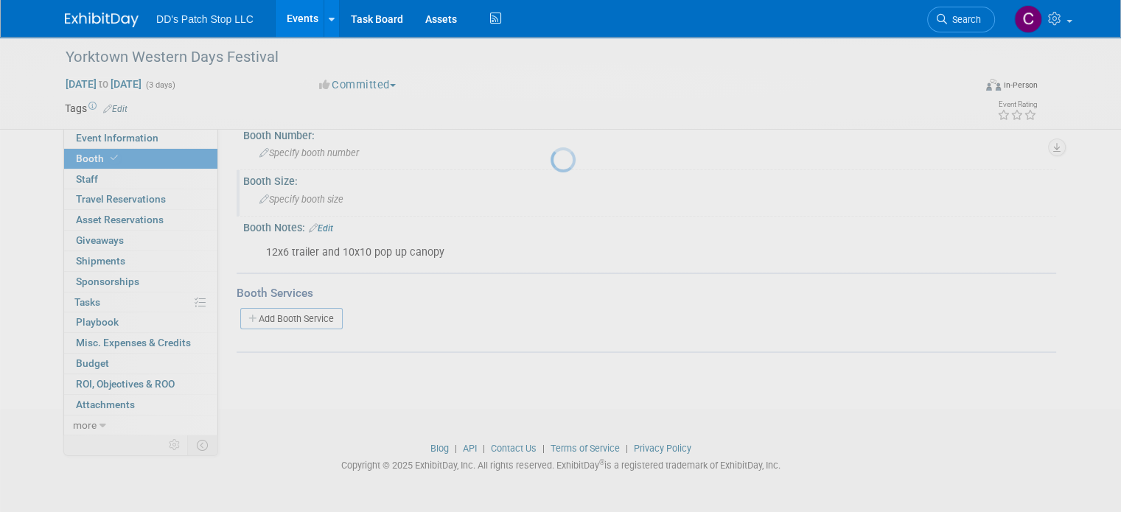
scroll to position [105, 0]
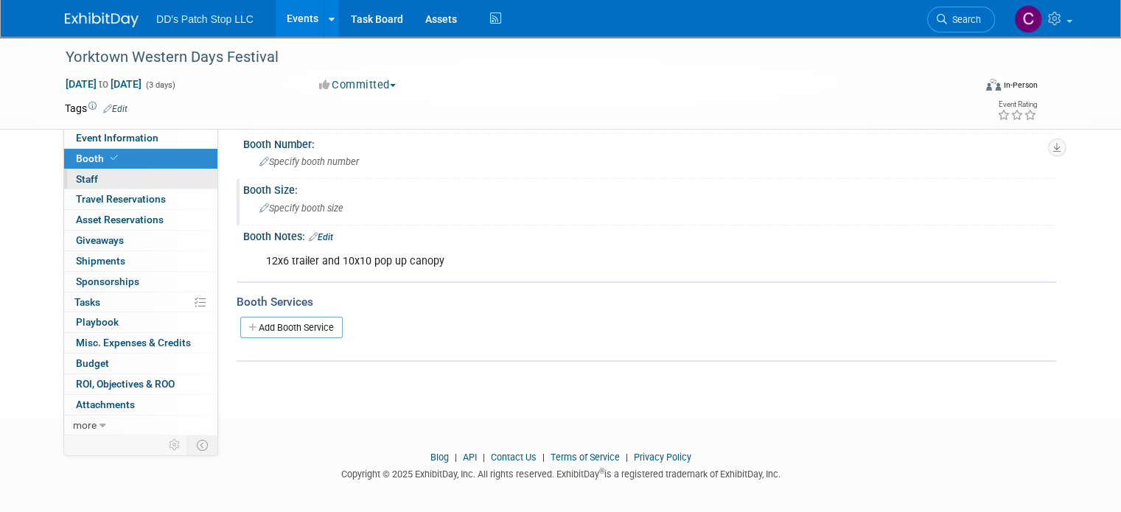
click at [103, 181] on link "0 Staff 0" at bounding box center [140, 179] width 153 height 20
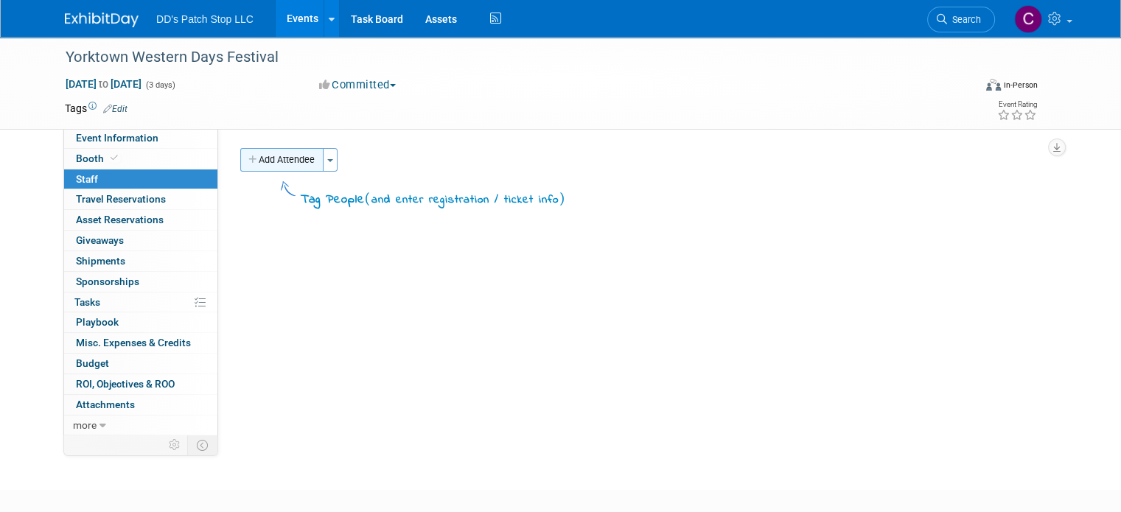
click at [301, 158] on button "Add Attendee" at bounding box center [281, 160] width 83 height 24
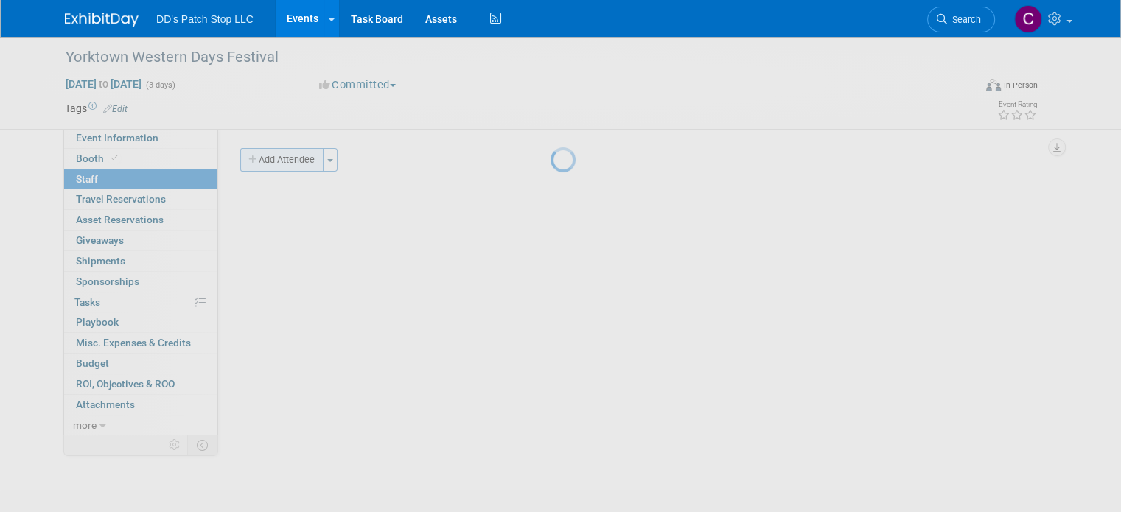
select select "269ed740-9762-4b1b-ac1e-a0b386d91601"
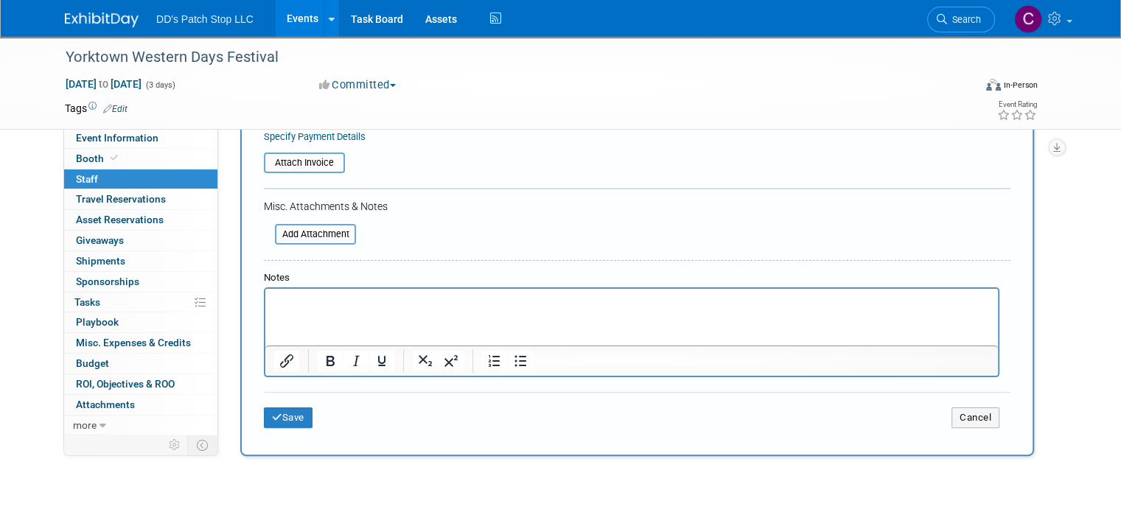
scroll to position [295, 0]
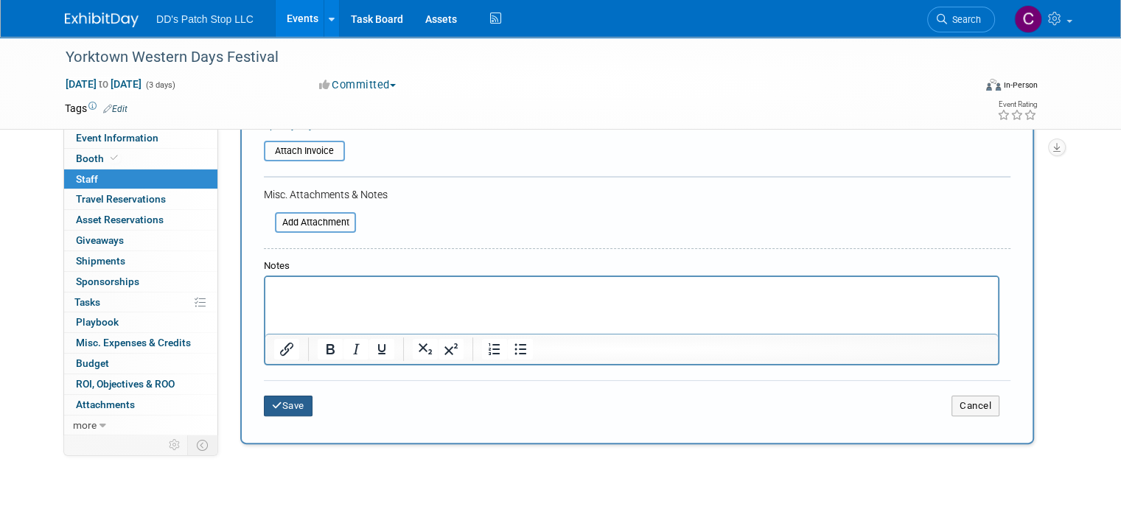
click at [286, 406] on button "Save" at bounding box center [288, 406] width 49 height 21
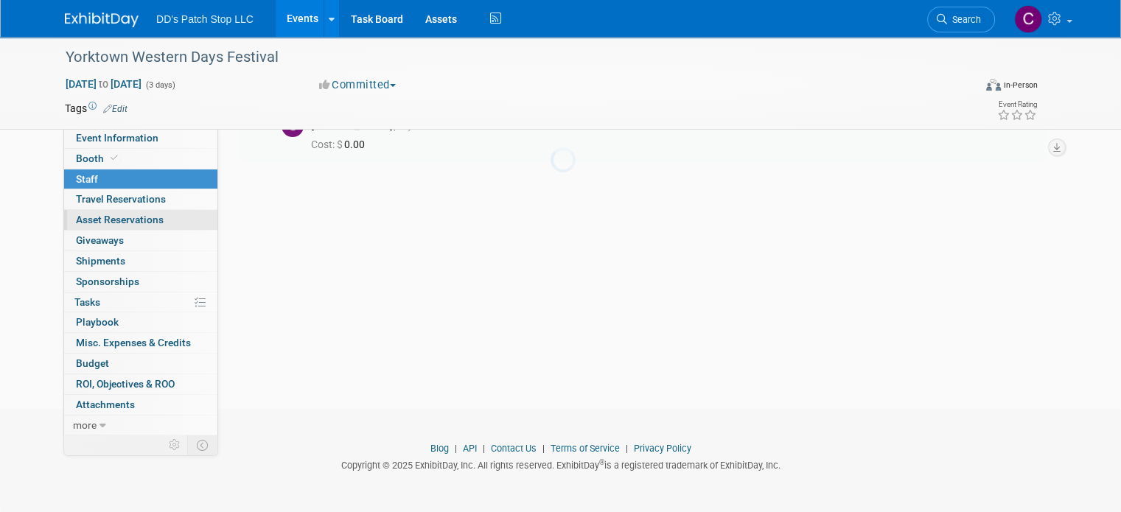
scroll to position [80, 0]
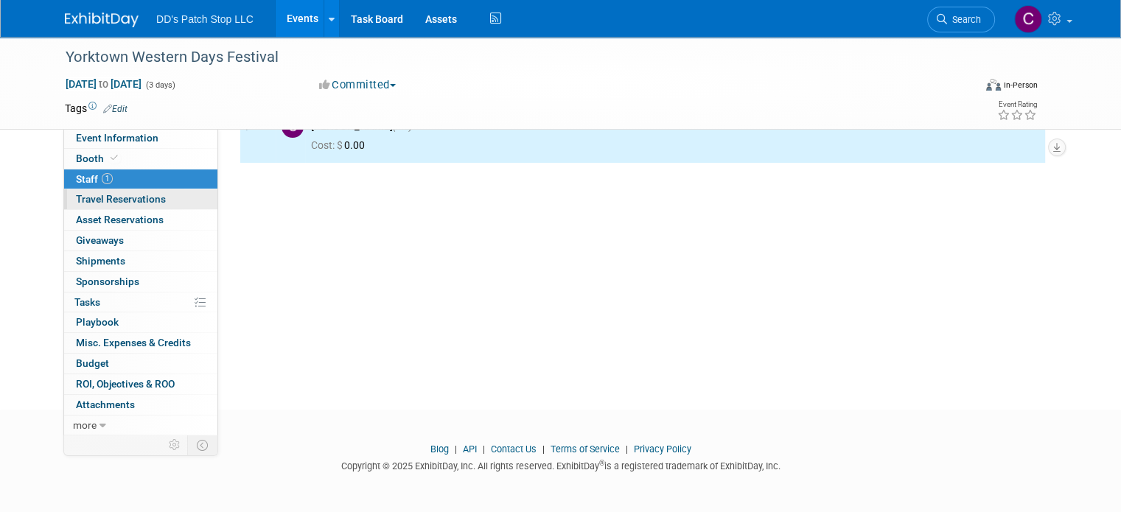
click at [150, 202] on span "Travel Reservations 0" at bounding box center [121, 199] width 90 height 12
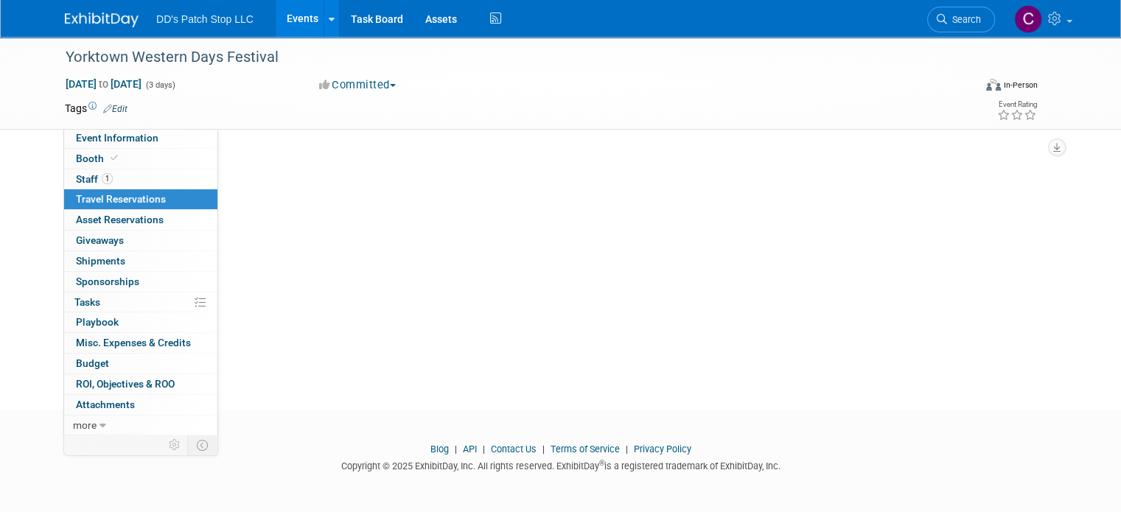
scroll to position [0, 0]
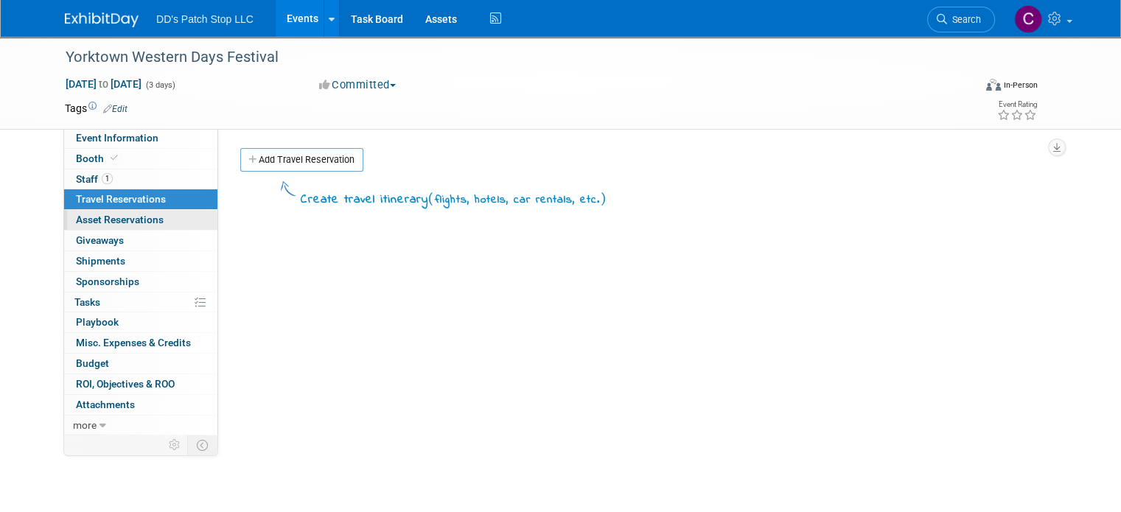
click at [169, 222] on link "0 Asset Reservations 0" at bounding box center [140, 220] width 153 height 20
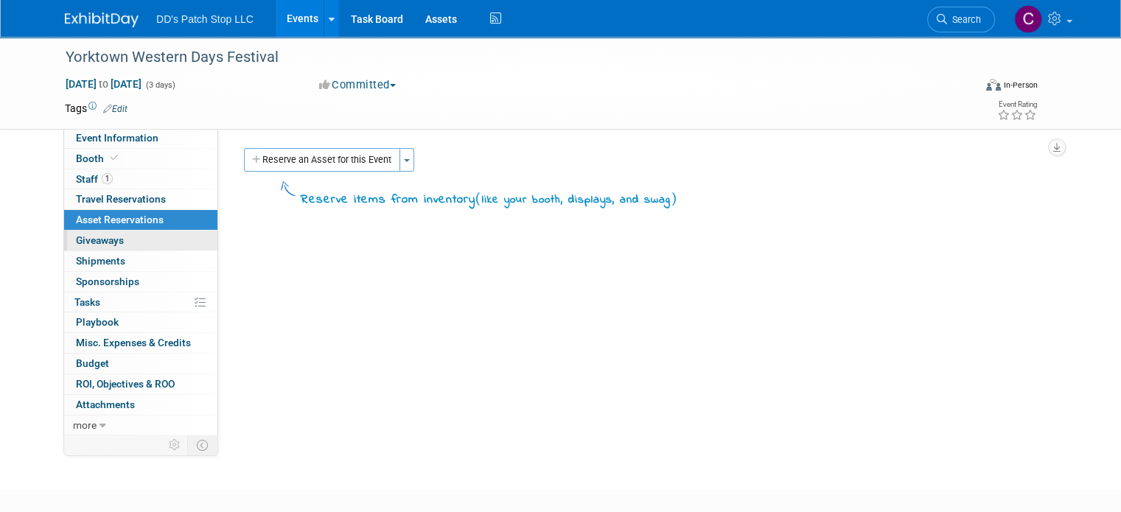
click at [164, 238] on link "0 Giveaways 0" at bounding box center [140, 241] width 153 height 20
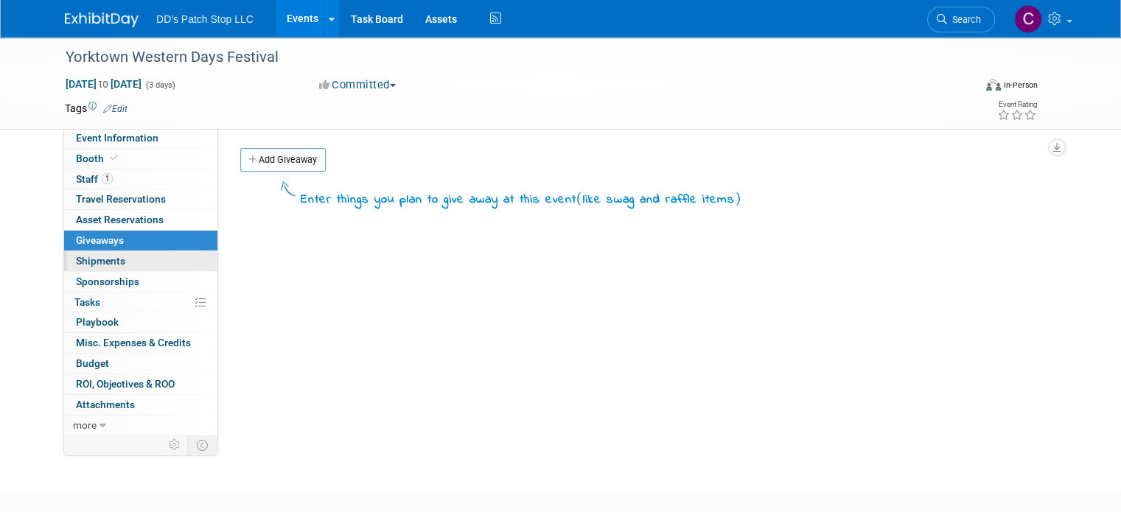
click at [192, 256] on link "0 Shipments 0" at bounding box center [140, 261] width 153 height 20
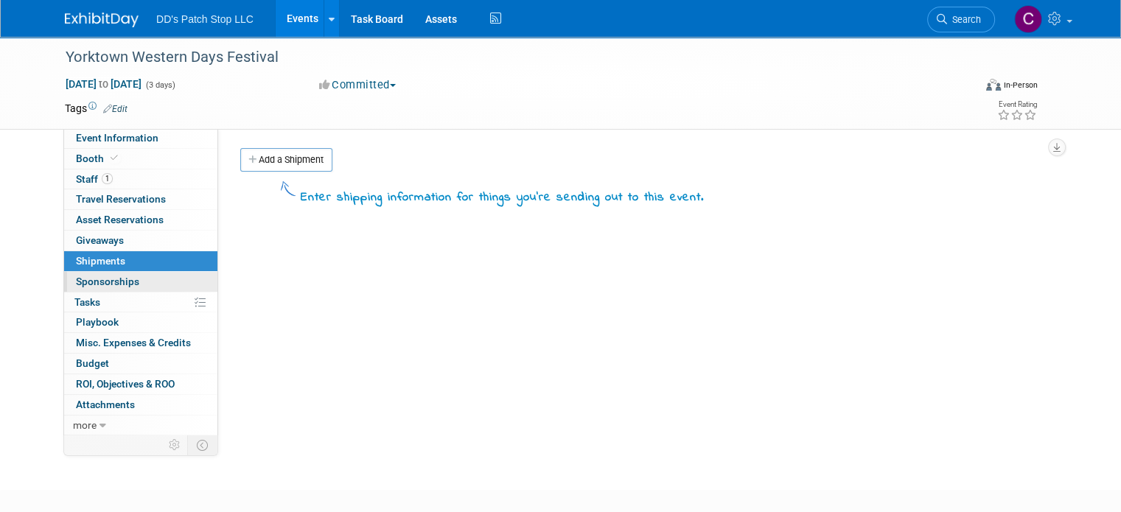
click at [185, 278] on link "0 Sponsorships 0" at bounding box center [140, 282] width 153 height 20
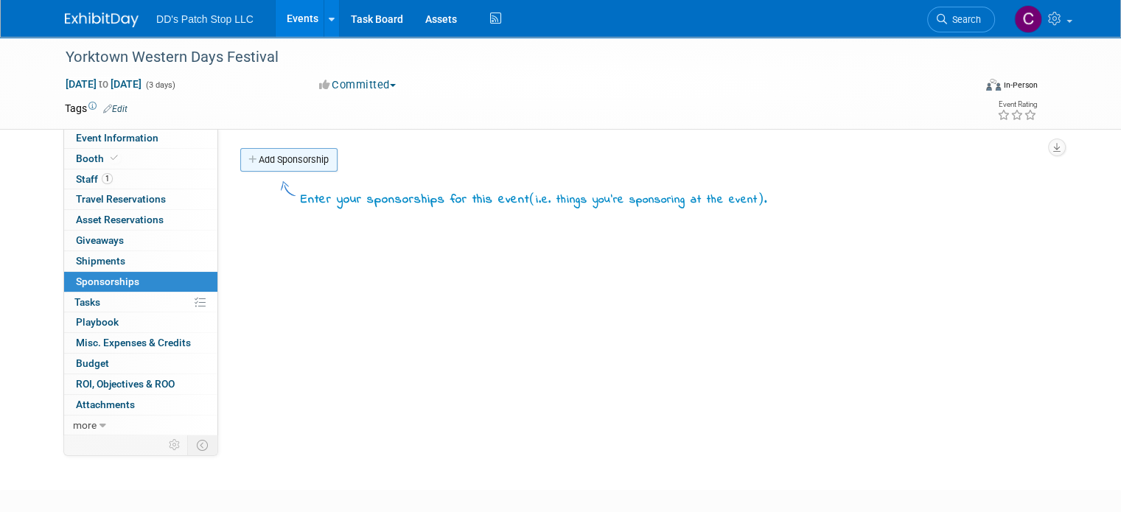
click at [248, 160] on link "Add Sponsorship" at bounding box center [288, 160] width 97 height 24
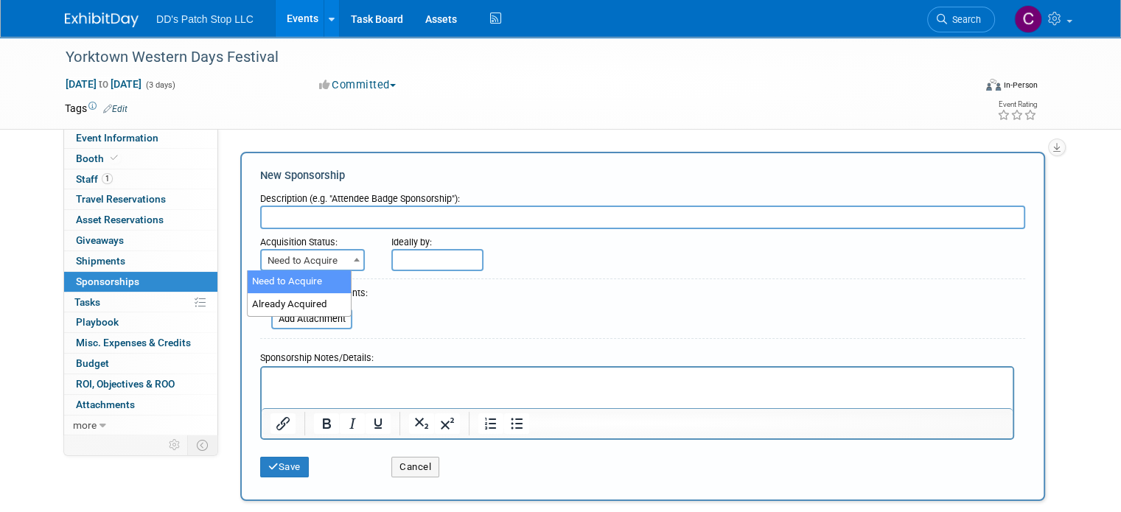
click at [284, 259] on span "Need to Acquire" at bounding box center [313, 260] width 102 height 21
click at [289, 220] on input "text" at bounding box center [642, 218] width 765 height 24
type input "Kids' cookoff aprons"
click at [413, 263] on input "text" at bounding box center [437, 260] width 92 height 22
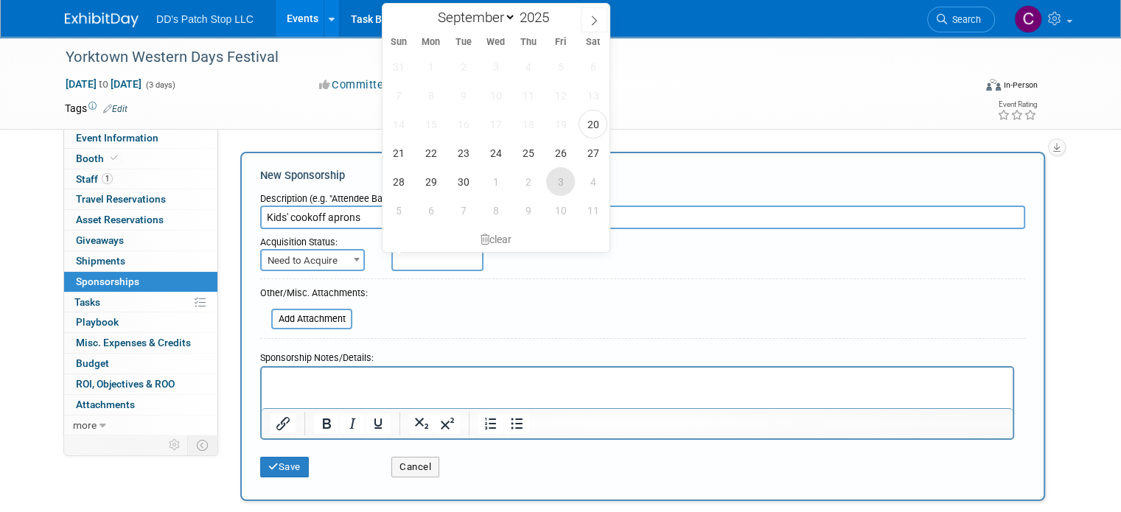
click at [552, 183] on span "3" at bounding box center [560, 181] width 29 height 29
type input "[DATE]"
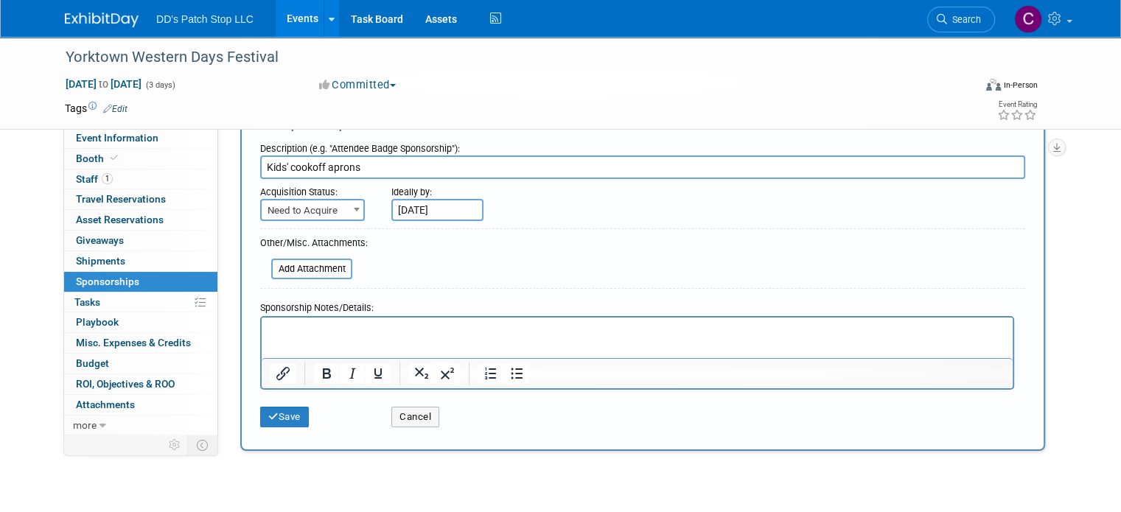
scroll to position [74, 0]
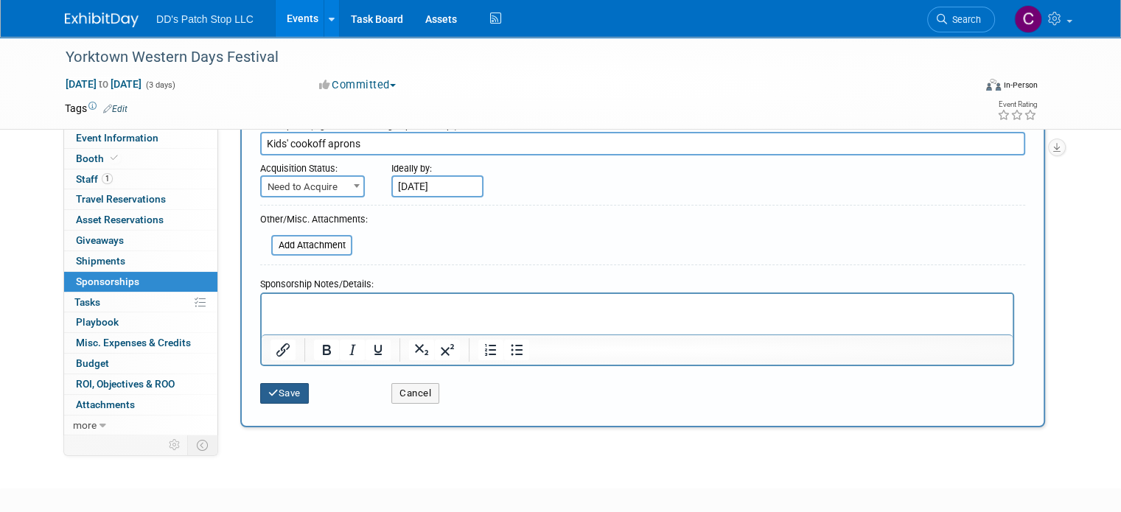
click at [279, 394] on button "Save" at bounding box center [284, 393] width 49 height 21
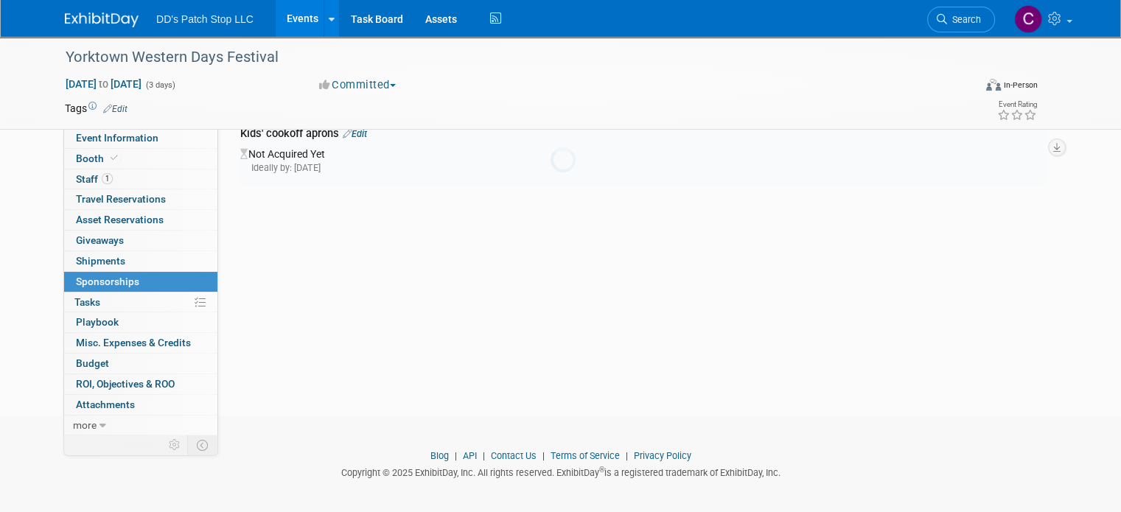
scroll to position [29, 0]
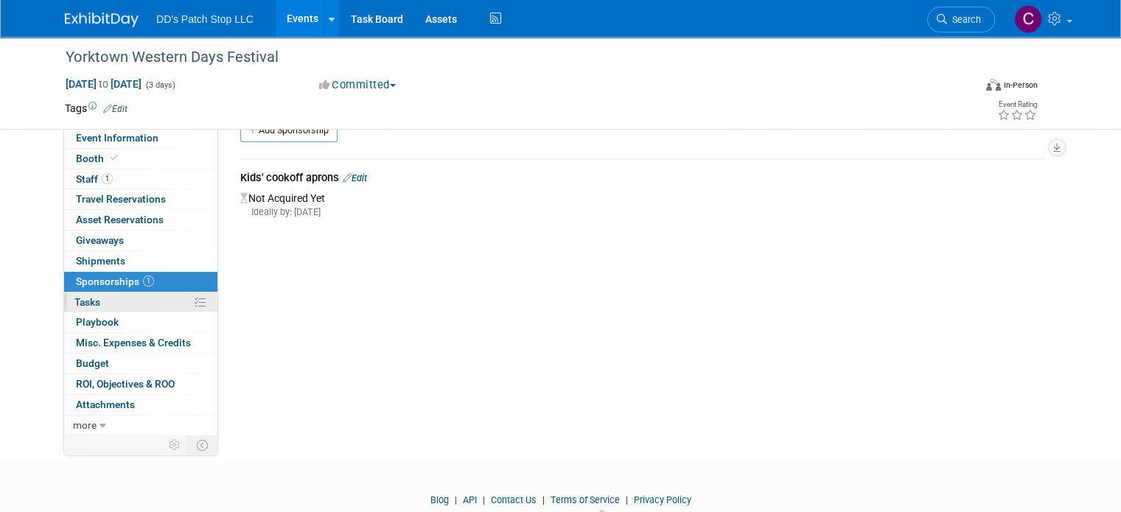
click at [113, 298] on link "0% Tasks 0%" at bounding box center [140, 302] width 153 height 20
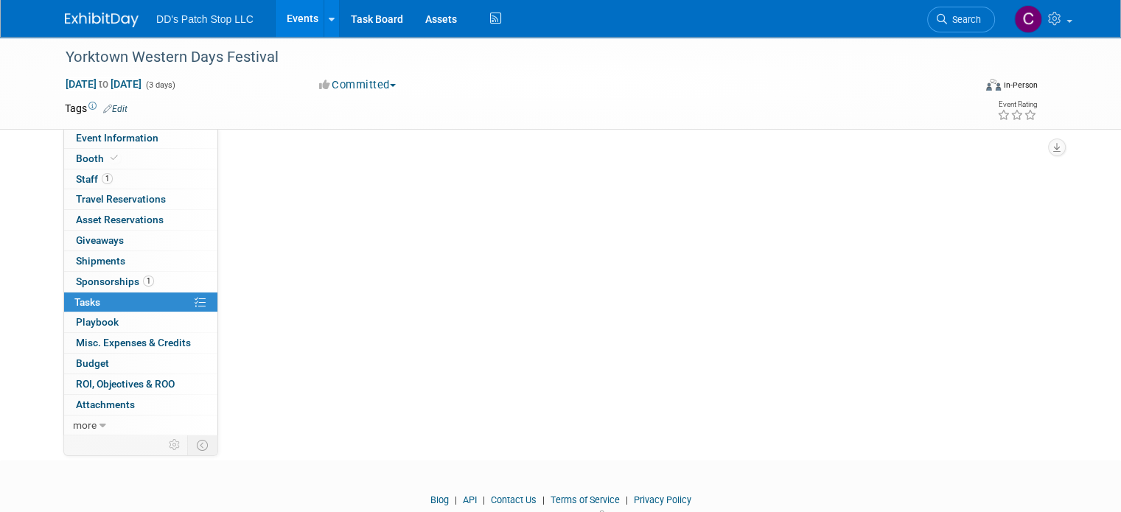
scroll to position [0, 0]
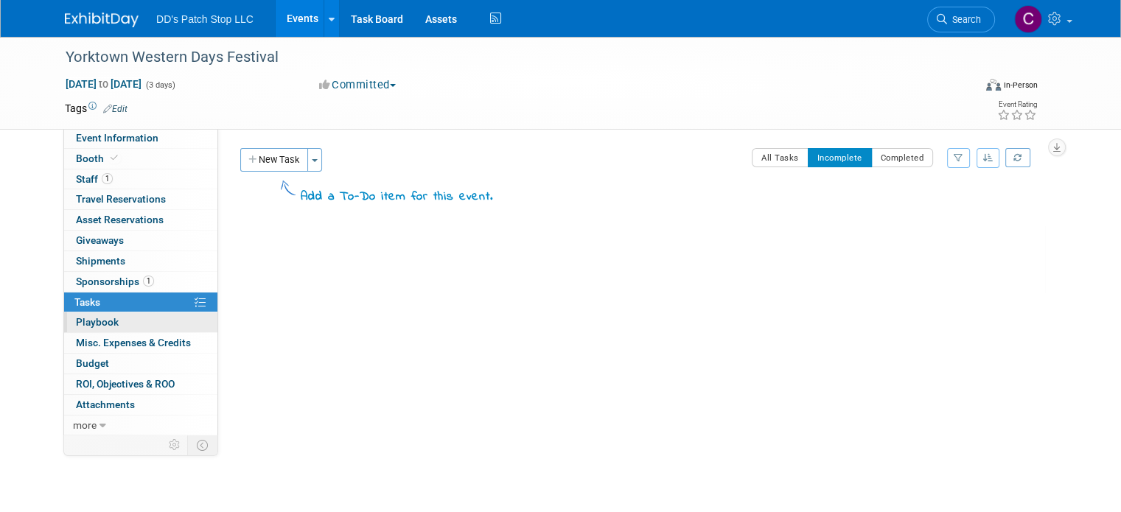
click at [117, 322] on link "0 Playbook 0" at bounding box center [140, 322] width 153 height 20
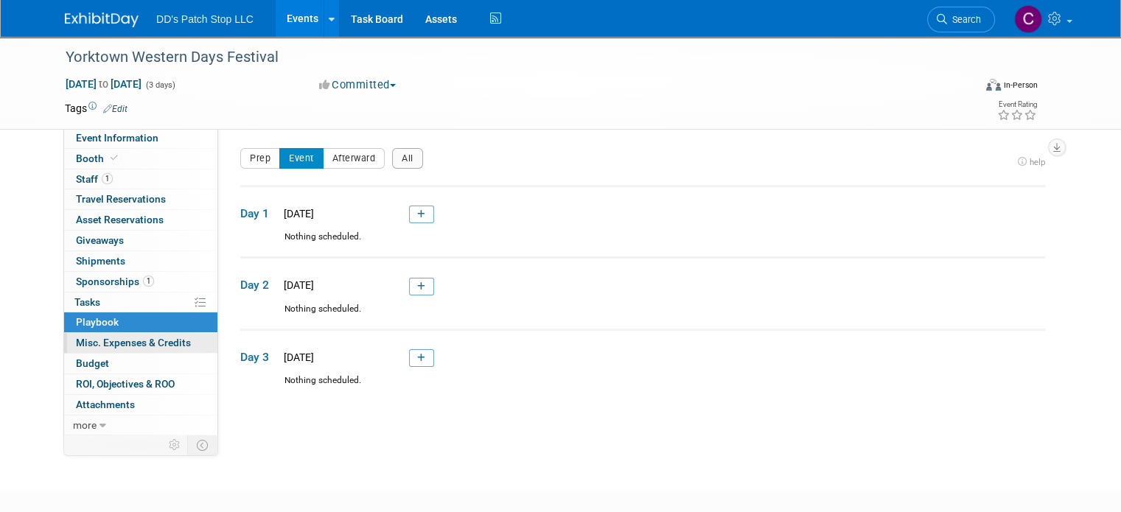
click at [139, 341] on span "Misc. Expenses & Credits 0" at bounding box center [133, 343] width 115 height 12
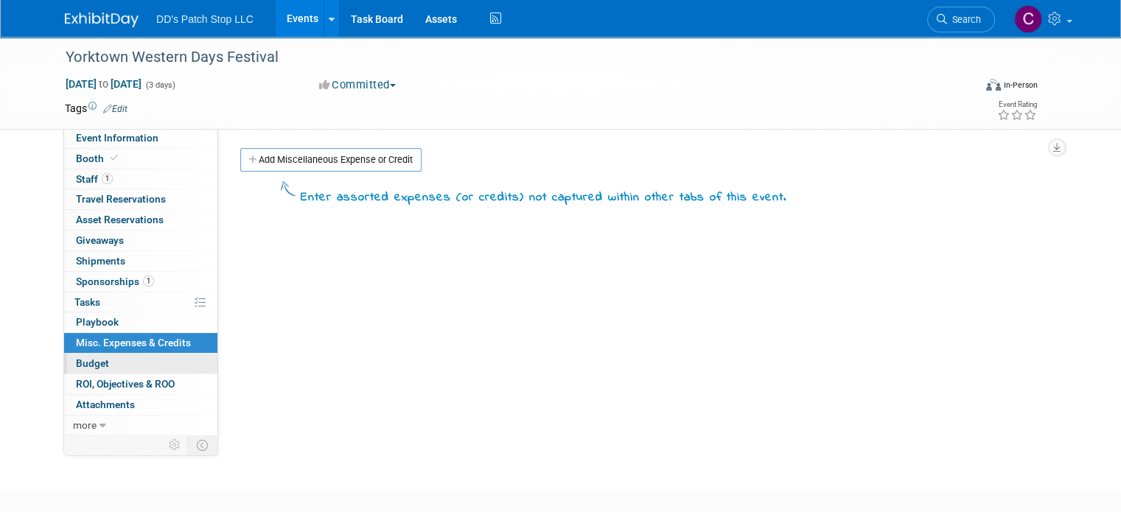
click at [140, 365] on link "Budget" at bounding box center [140, 364] width 153 height 20
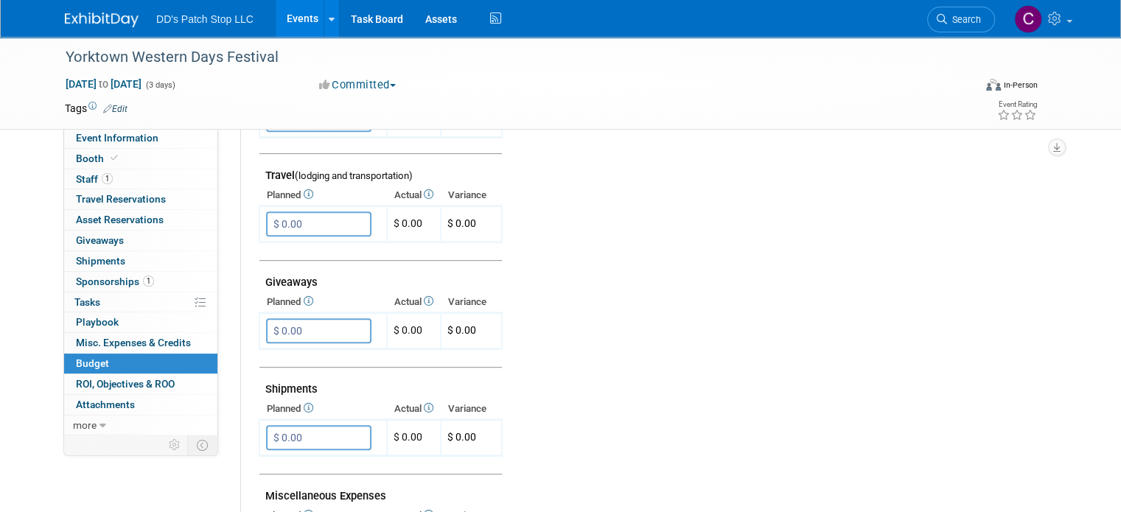
scroll to position [589, 0]
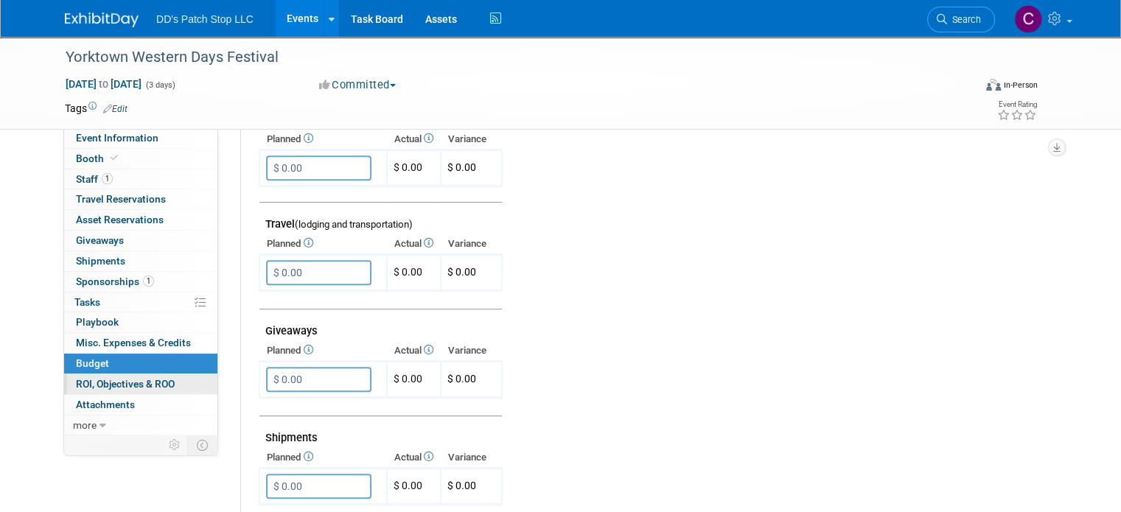
click at [150, 382] on span "ROI, Objectives & ROO 0" at bounding box center [125, 384] width 99 height 12
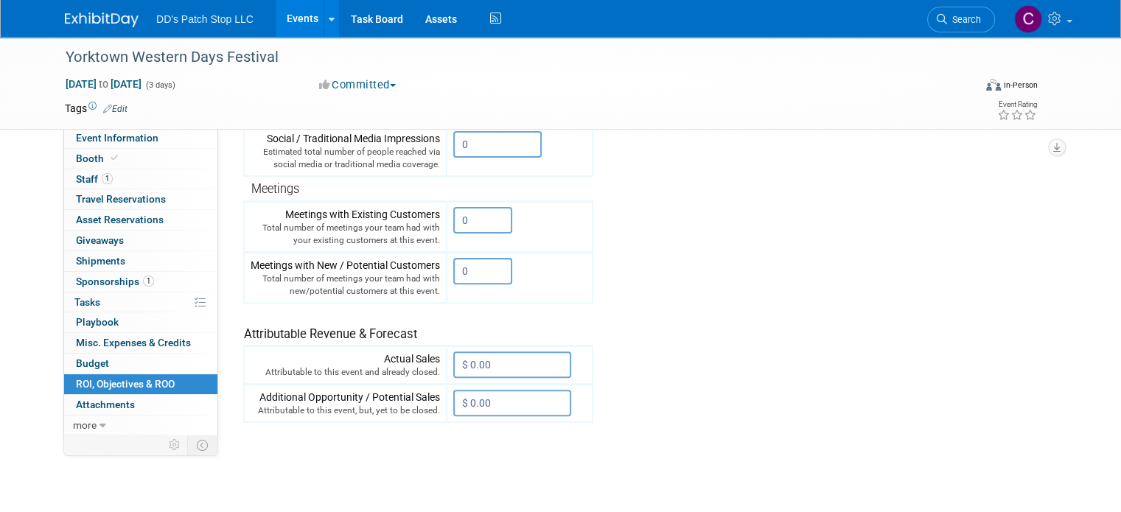
scroll to position [516, 0]
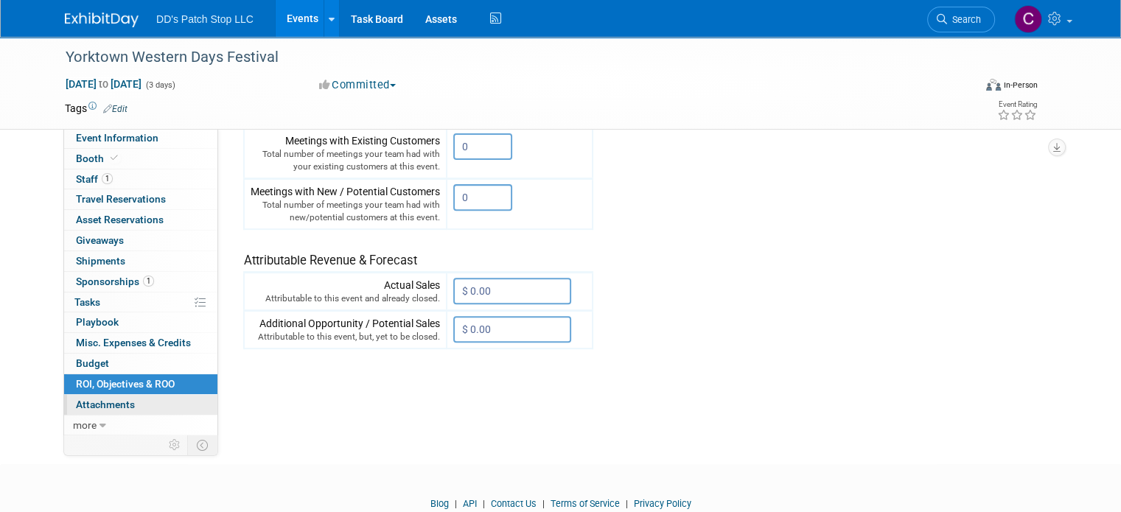
click at [171, 402] on link "0 Attachments 0" at bounding box center [140, 405] width 153 height 20
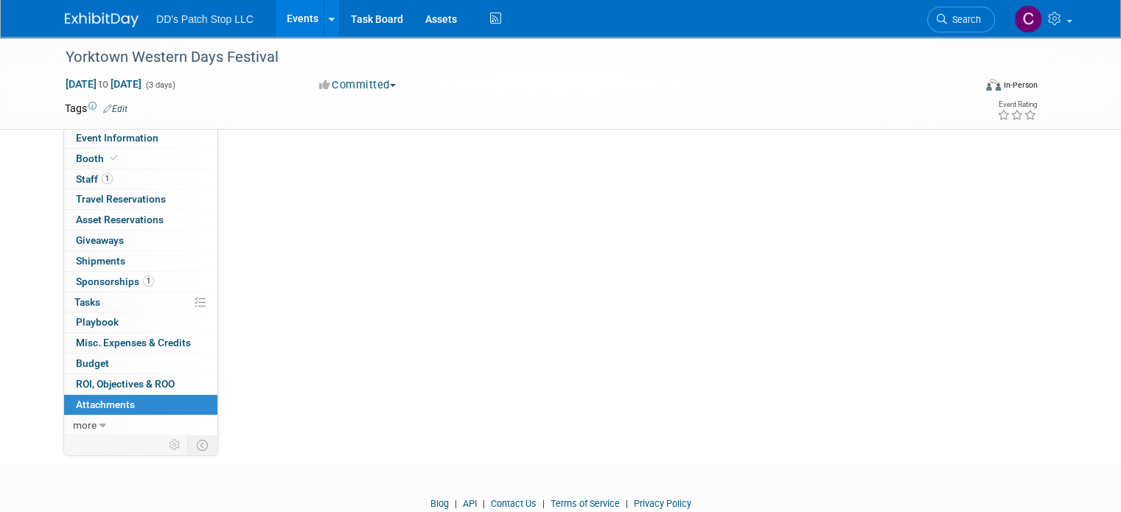
scroll to position [0, 0]
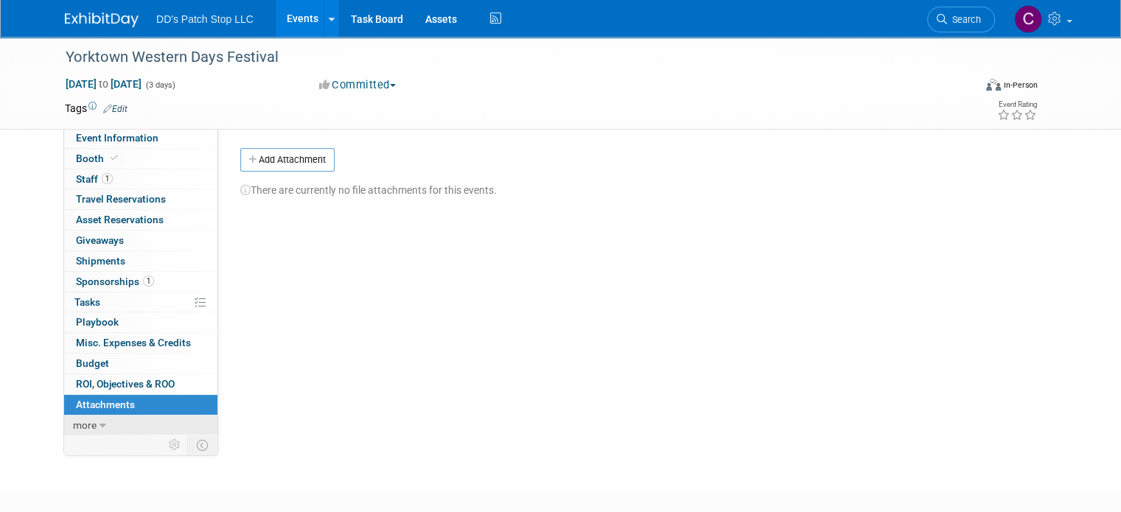
click at [83, 421] on link "more" at bounding box center [140, 426] width 153 height 20
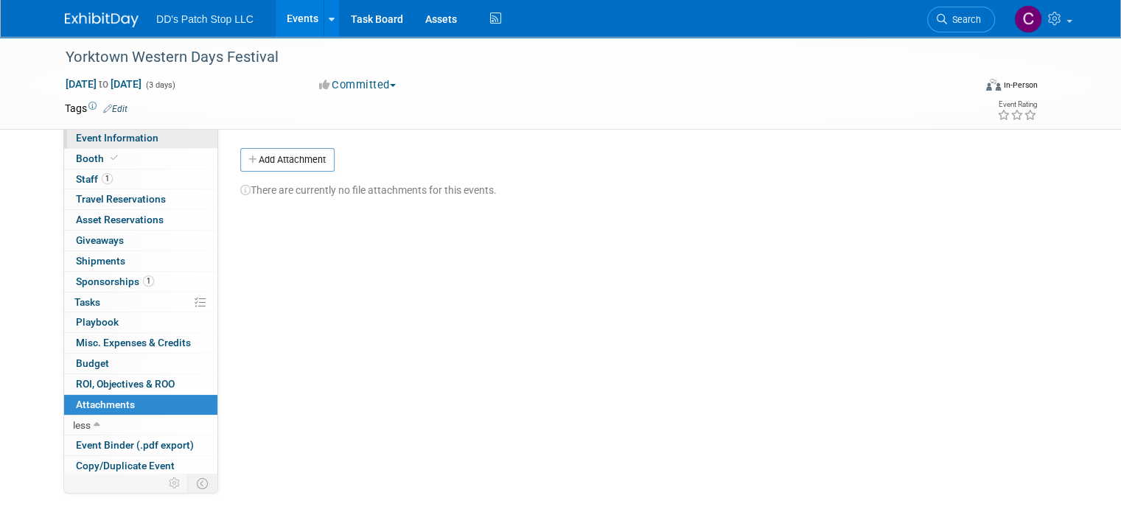
click at [172, 134] on link "Event Information" at bounding box center [140, 138] width 153 height 20
